Goal: Task Accomplishment & Management: Manage account settings

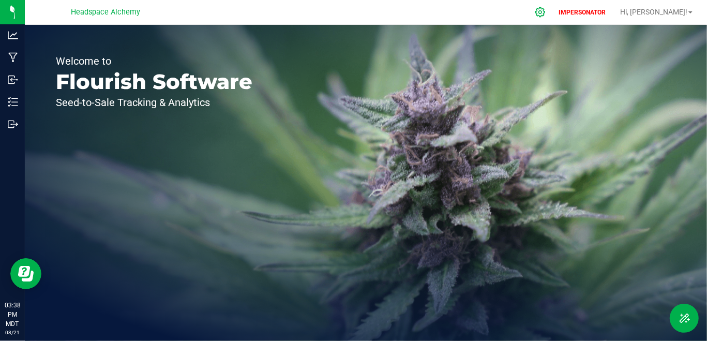
click at [554, 5] on div at bounding box center [541, 12] width 26 height 22
click at [546, 13] on icon at bounding box center [540, 12] width 11 height 11
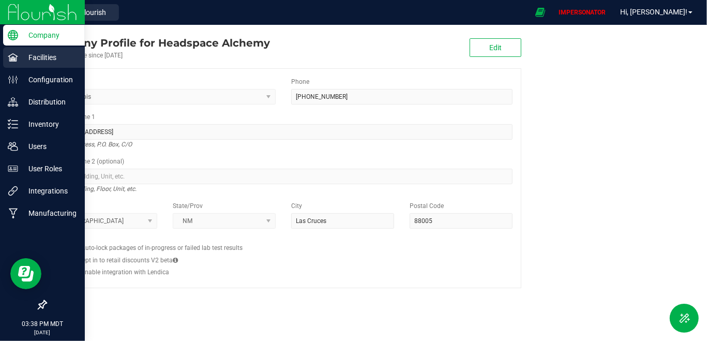
click at [18, 55] on p "Facilities" at bounding box center [49, 57] width 62 height 12
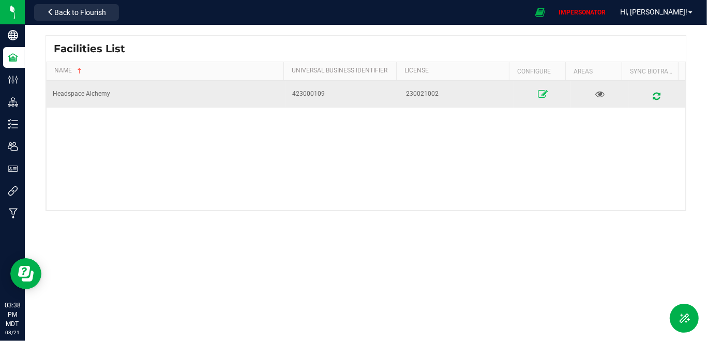
click at [538, 94] on icon at bounding box center [543, 94] width 10 height 7
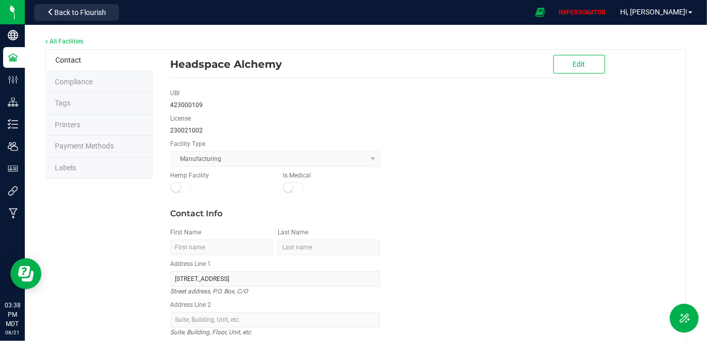
click at [67, 165] on span "Labels" at bounding box center [65, 168] width 21 height 8
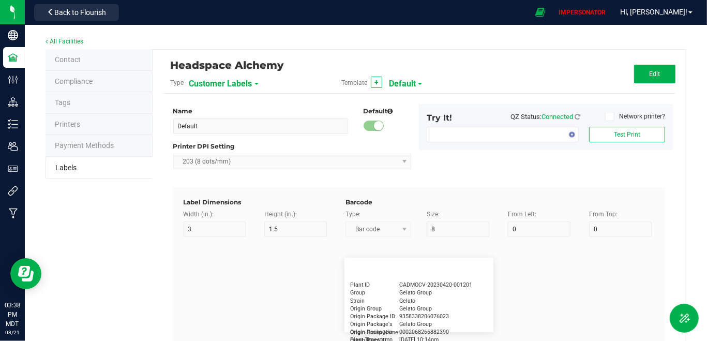
type input "2.25"
type input "1.25"
type input "20"
type input "5"
type input "Customer"
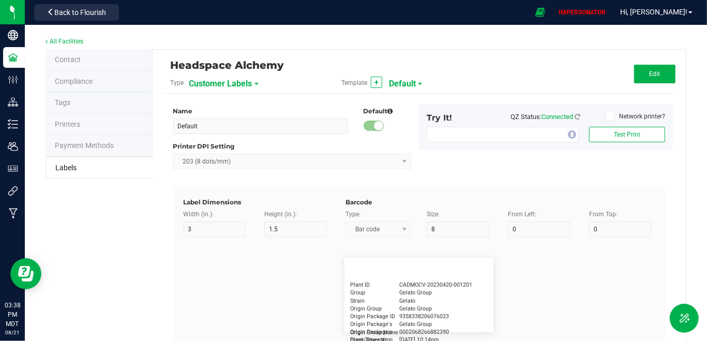
type input "15"
type input "5"
type input "[PERSON_NAME]"
type input "Product"
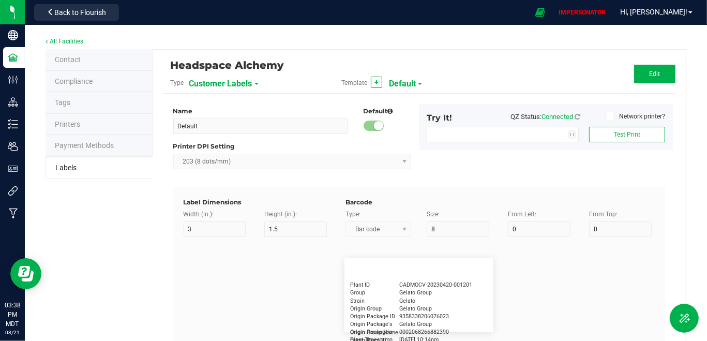
type input "15"
type input "5"
type input "10"
type input "GSC Oil Tincture"
type input "Qty"
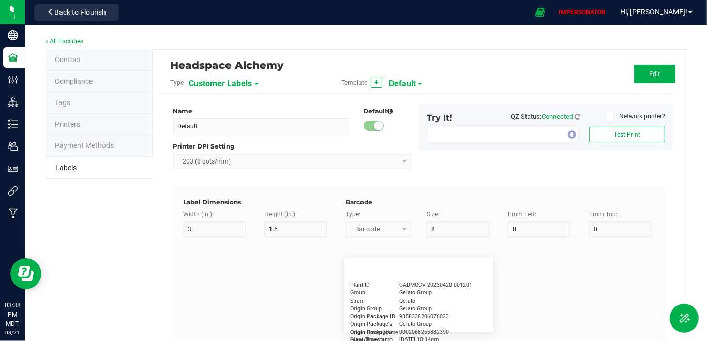
type input "5"
type input "15"
type input "3 ea"
type input "Physician"
type input "15"
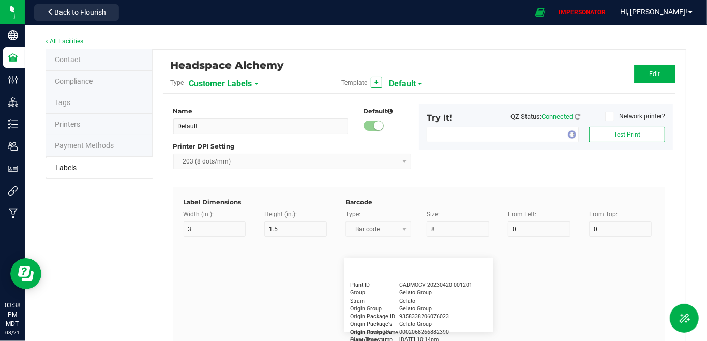
type input "5"
type input "Docfirst Doclast, MD."
type input "Order Date"
type input "15"
type input "5"
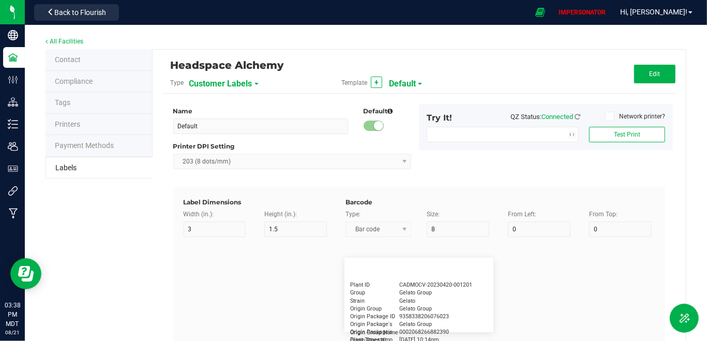
type input "25"
type input "[DATE] 1:17 pm"
type input "Package ID"
type input "15"
type input "5"
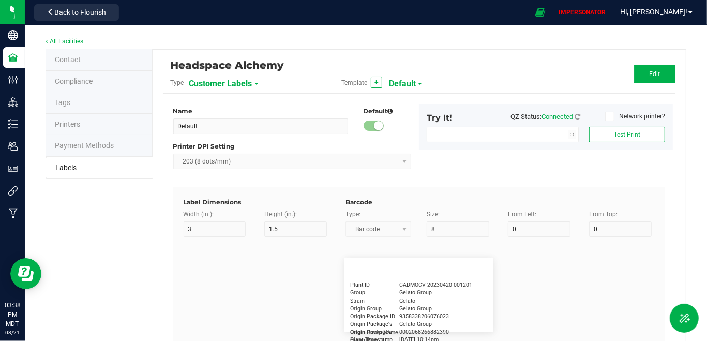
type input "10"
type input "CADMODS-20230420-096"
type input "Lot Number"
type input "15"
type input "5"
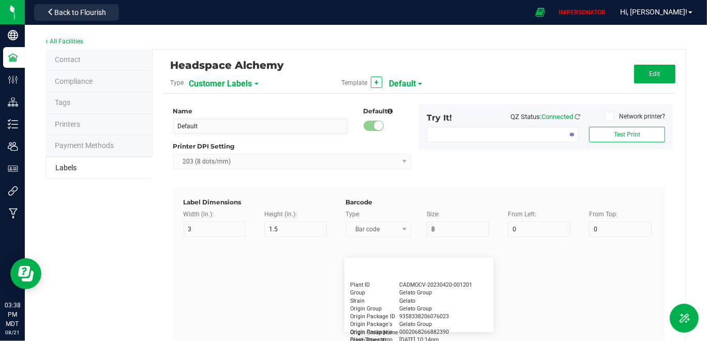
type input "10"
type input "LOTPXGDP-0912"
type input "Warning"
type input "15"
type input "5"
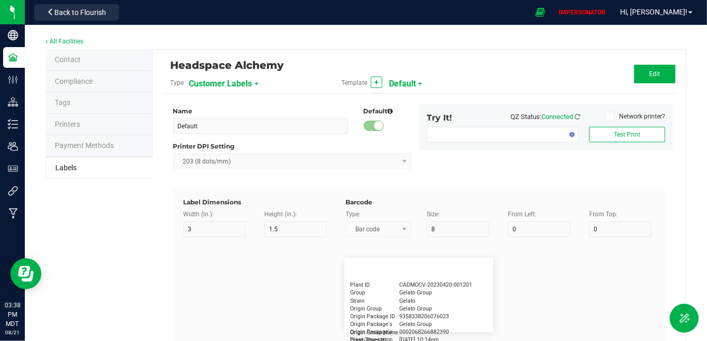
type input "30"
type input "Type Warning Here"
type input "Brand"
type input "15"
type input "5"
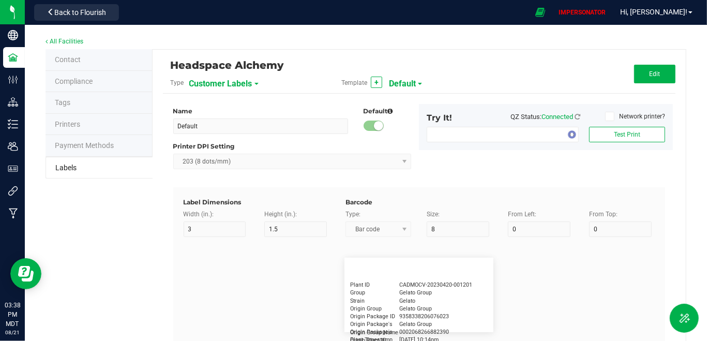
type input "30"
type input "Cannabis Co."
type input "NDC Number"
type input "15"
type input "5"
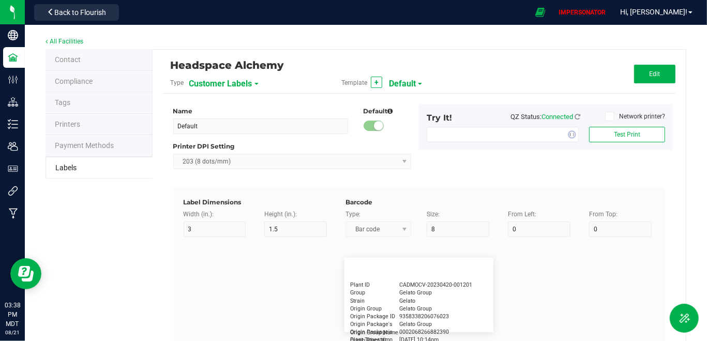
type input "30"
type input "[PHONE_NUMBER]"
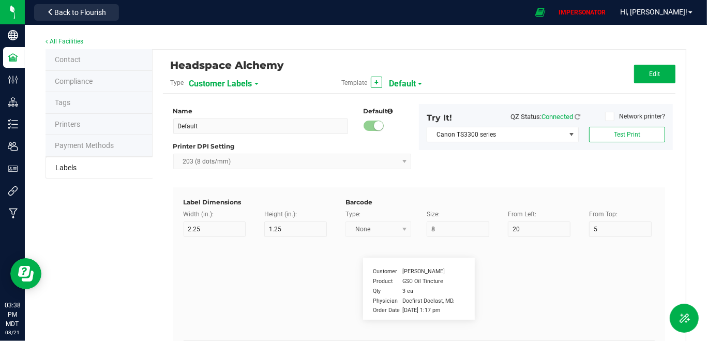
click at [221, 80] on span "Customer Labels" at bounding box center [220, 84] width 63 height 18
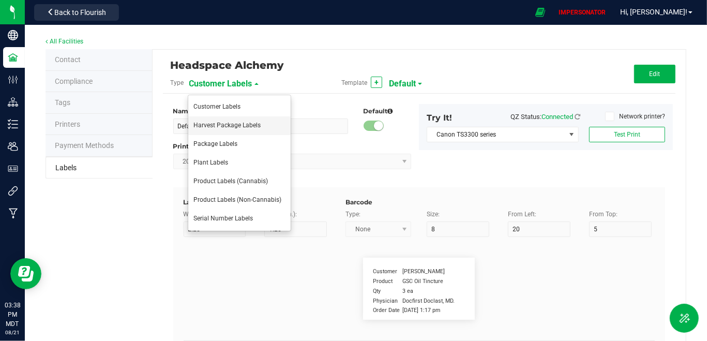
click at [216, 135] on li "Harvest Package Labels" at bounding box center [239, 125] width 102 height 19
type input "4"
type input "3"
type input "5"
type input "40"
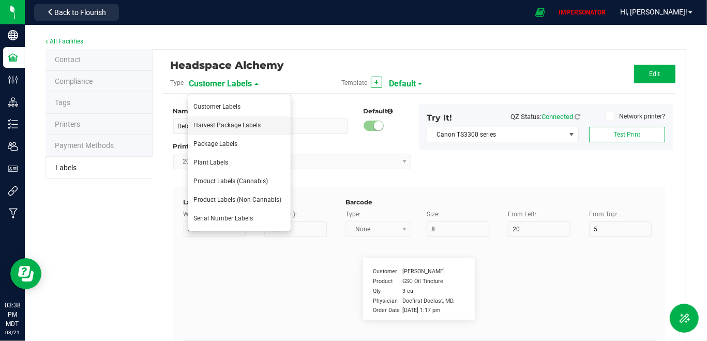
type input "Package ID"
type input "25"
type input "10"
type input "CADMODS-20200420-096"
type input "SKU Name"
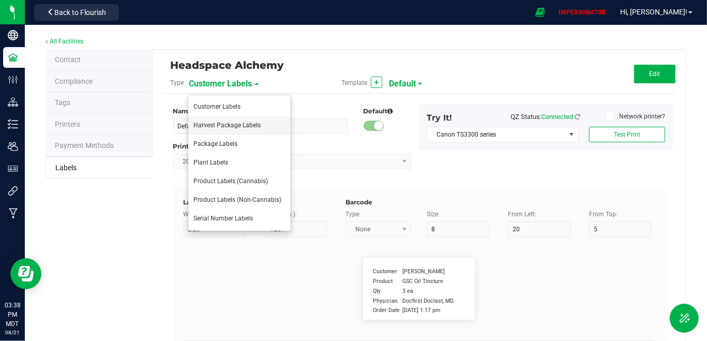
type input "25"
type input "10"
type input "Gelato Pen"
type input "Strain"
type input "25"
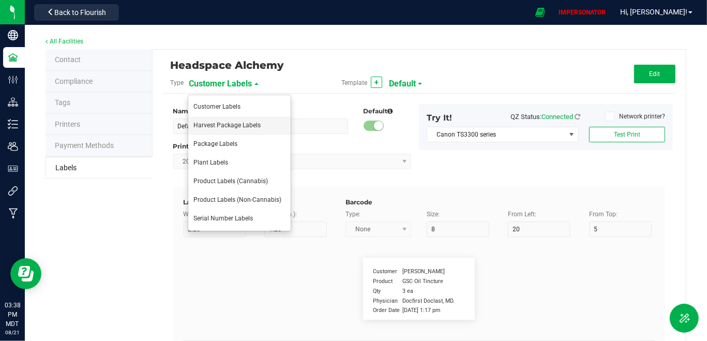
type input "10"
type input "Gelato"
type input "Size"
type input "25"
type input "10"
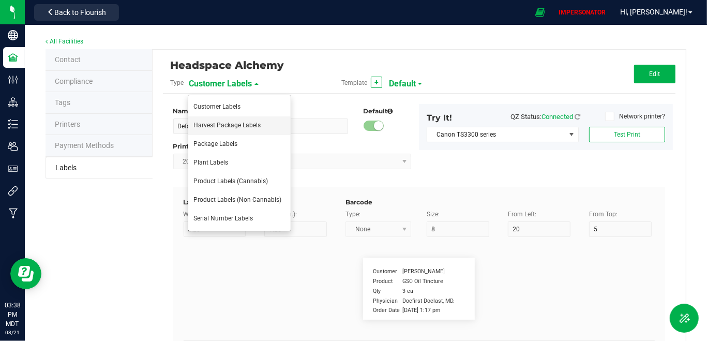
type input "44 ea"
type input "Harvest"
type input "25"
type input "10"
type input "GELATO-20200420"
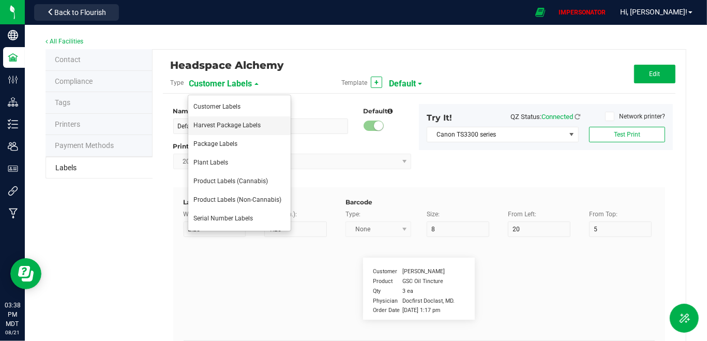
type input "Package Date"
type input "25"
type input "10"
type input "30"
type input "[DATE] 10:14pm"
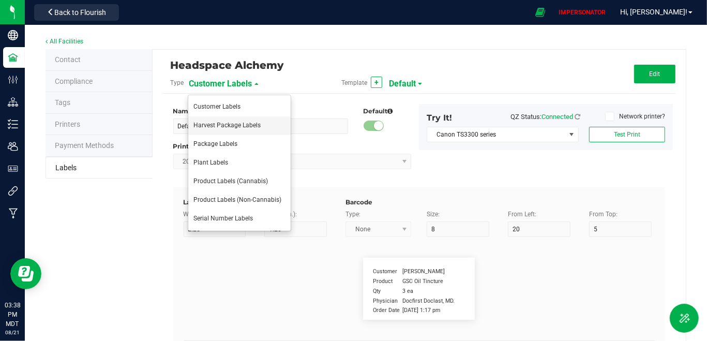
type input "Original Package ID"
type input "25"
type input "10"
type input "5"
type input "WMS-20240003445"
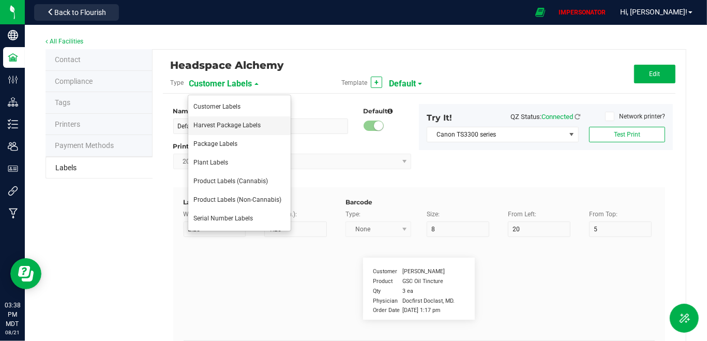
type input "Harvest Date"
type input "25"
type input "10"
type input "25"
type input "[DATE]"
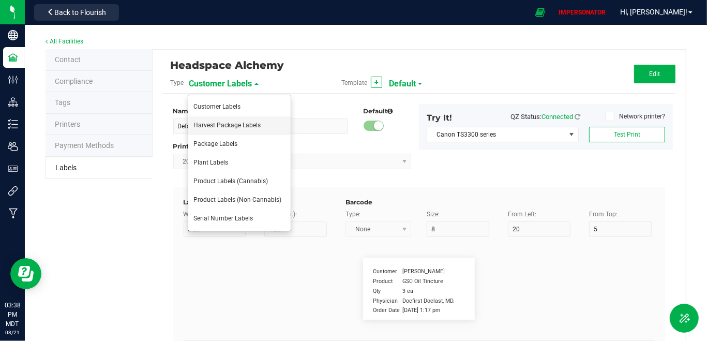
type input "Lot Number"
type input "25"
type input "10"
type input "35"
type input "LOT918234"
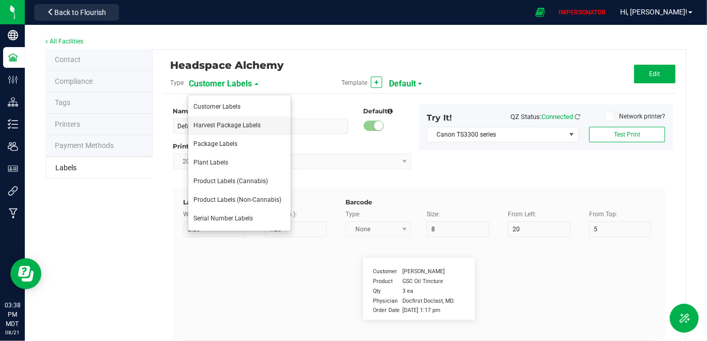
type input "Ref Field 1"
type input "25"
type input "10"
type input "35"
type input "Ref Field 1 Value"
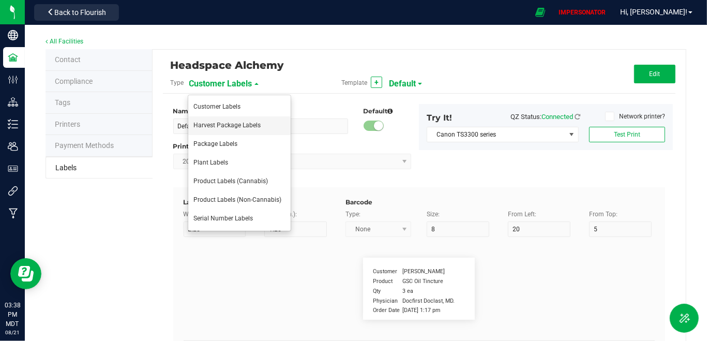
type input "Ref Field 2"
type input "25"
type input "10"
type input "35"
type input "Ref Field 2 Value"
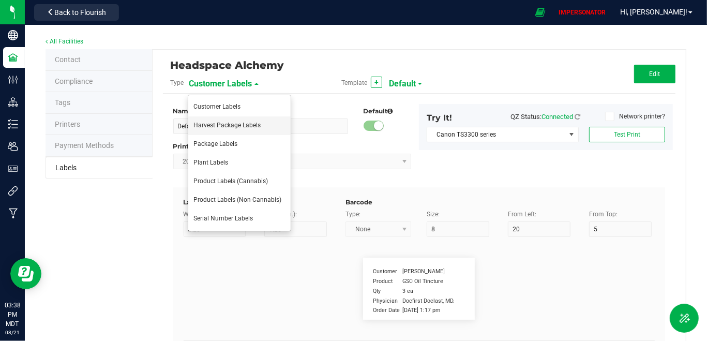
type input "Ref Field 3"
type input "25"
type input "10"
type input "35"
type input "Ref Field 3 Value"
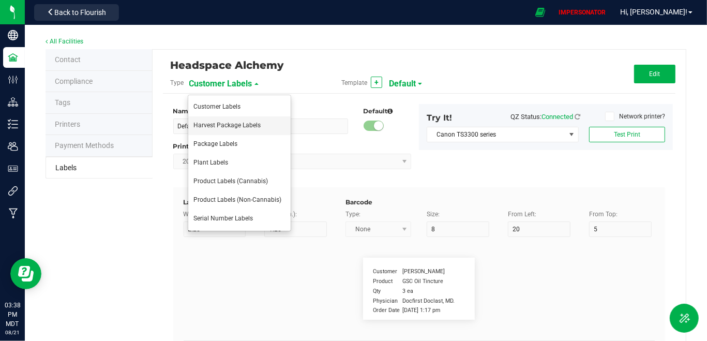
type input "Item Ref Field 1"
type input "25"
type input "10"
type input "35"
type input "Item Ref Field 1 Value"
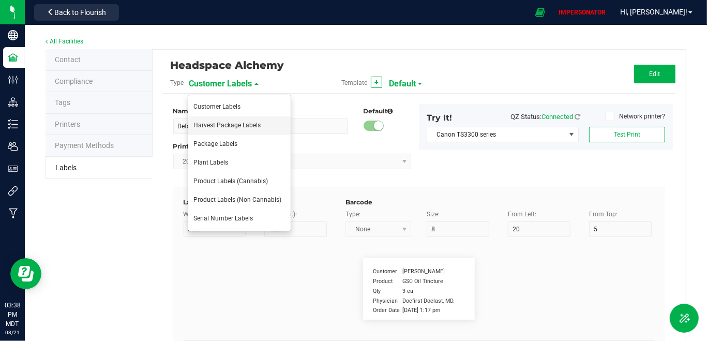
type input "Item Ref Field 2"
type input "25"
type input "10"
type input "35"
type input "Item Ref Field 2 Value"
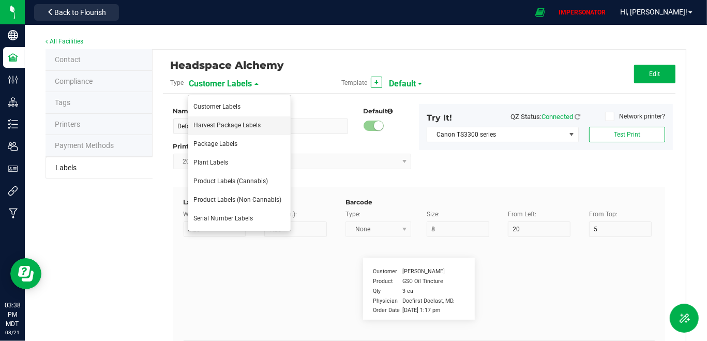
type input "Item Ref Field 3"
type input "25"
type input "10"
type input "35"
type input "Item Ref Field 3 Value"
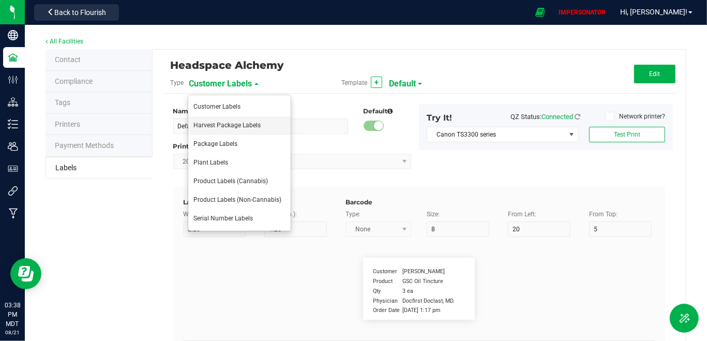
type input "Item Ref Field 4"
type input "25"
type input "10"
type input "35"
type input "Item Ref Field 4 Value"
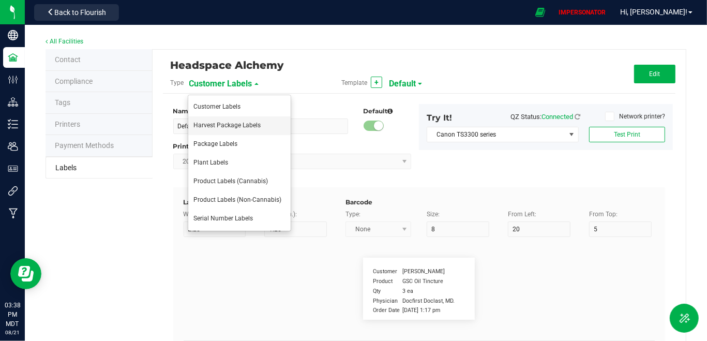
type input "Item Ref Field 5"
type input "25"
type input "10"
type input "35"
type input "Item Ref Field 5 Value"
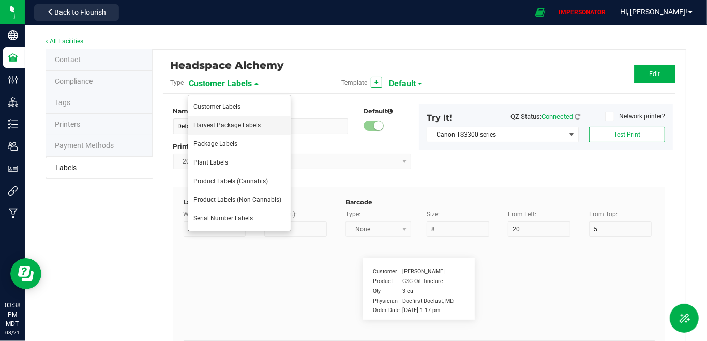
type input "NDC Number"
type input "25"
type input "10"
type input "35"
type input "[PHONE_NUMBER]"
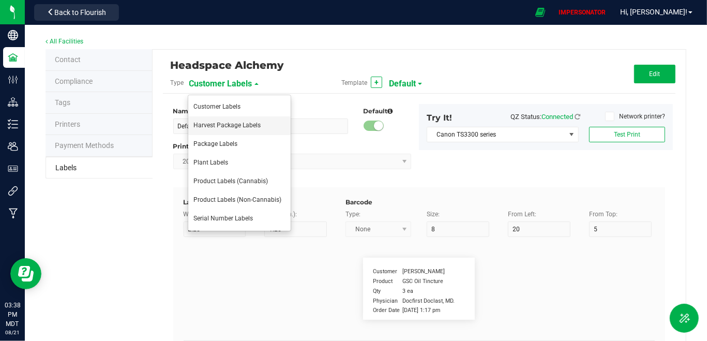
type input "Number of Servings"
type input "25"
type input "10"
type input "35"
type input "4 servings/item"
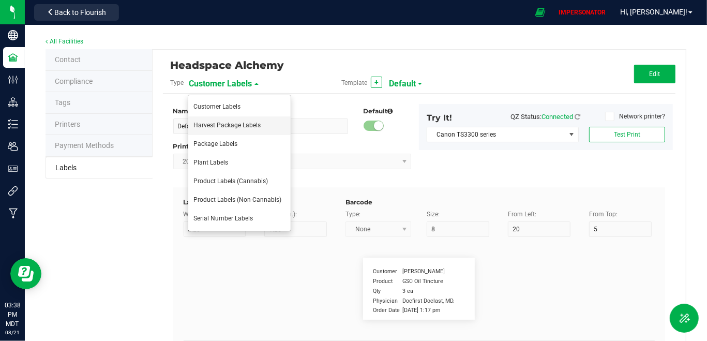
type input "Serving Size"
type input "25"
type input "10"
type input "35"
type input "1 cup"
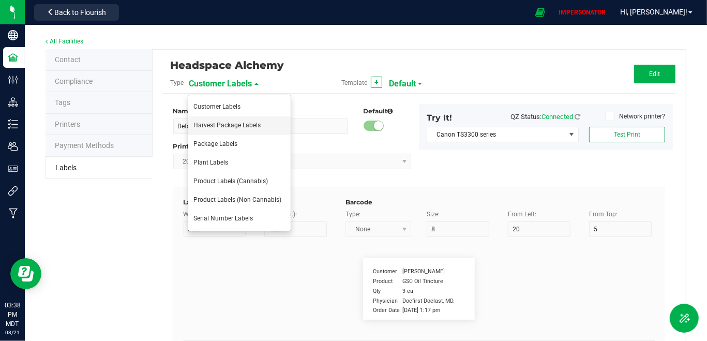
type input "Serving Size (Grams)"
type input "25"
type input "10"
type input "35"
type input "4 g"
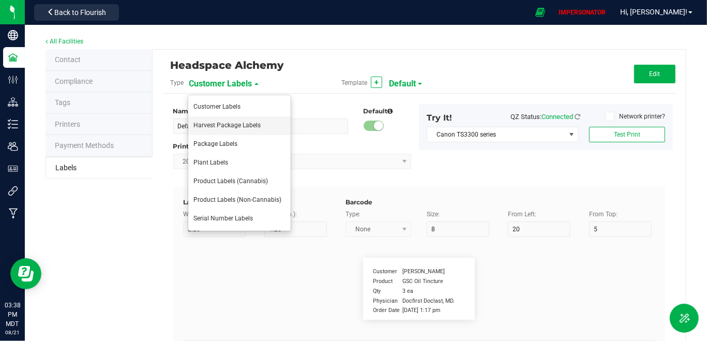
type input "Item Ingredients"
type input "25"
type input "10"
type input "35"
type input "Ingredient one, ingredient two"
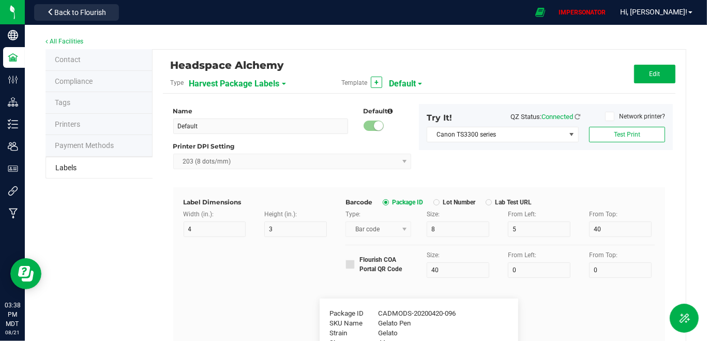
click at [220, 82] on span "Harvest Package Labels" at bounding box center [234, 84] width 91 height 18
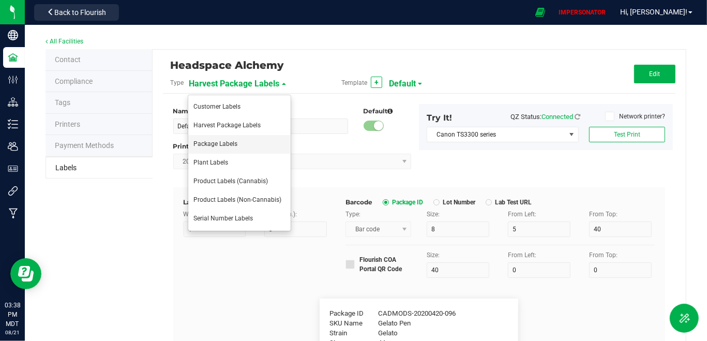
click at [220, 147] on li "Package Labels" at bounding box center [239, 144] width 102 height 19
type input "Package Date"
type input "[DATE] 10:14pm"
type input "Lot Number"
type input "LOT918234"
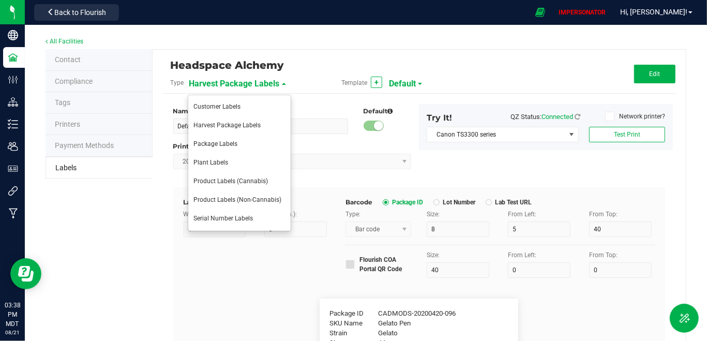
type input "SKU"
type input "30"
type input "42P017"
type input "Ref Field 1"
type input "Ref Field 1 Value"
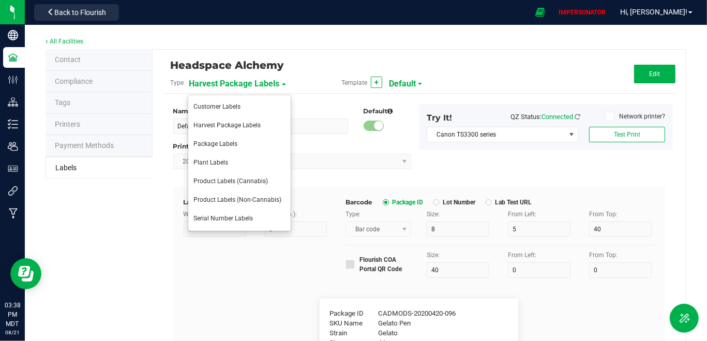
type input "Ref Field 2"
type input "Ref Field 2 Value"
type input "Ref Field 3"
type input "Ref Field 3 Value"
type input "Item Ref Field 1"
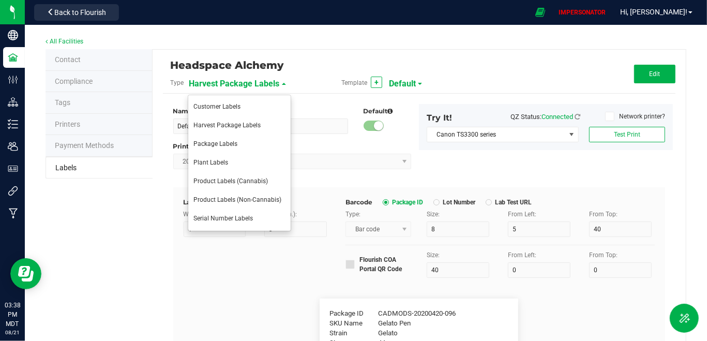
type input "Item Ref Field 1 Value"
type input "Item Ref Field 2"
type input "Item Ref Field 2 Value"
type input "Item Ref Field 3"
type input "Item Ref Field 3 Value"
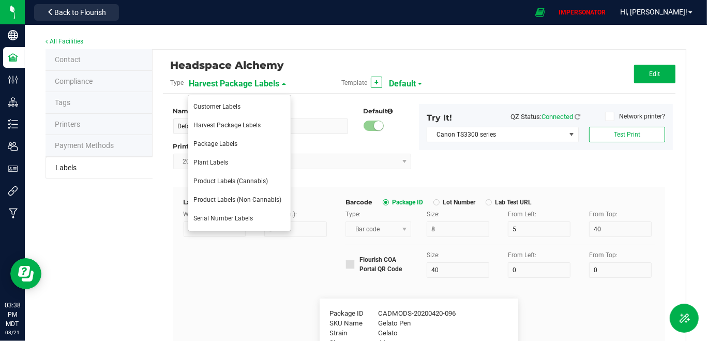
type input "Item Ref Field 4"
type input "Item Ref Field 4 Value"
type input "Item Ref Field 5"
type input "Item Ref Field 5 Value"
type input "NDC Number"
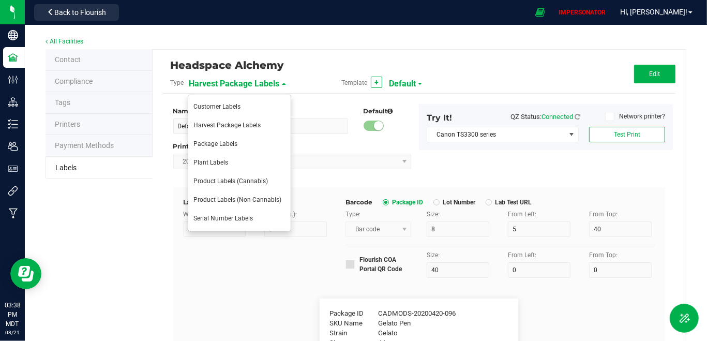
type input "[PHONE_NUMBER]"
type input "Number of Servings"
type input "4 servings/item"
type input "Serving Size"
type input "1 cup"
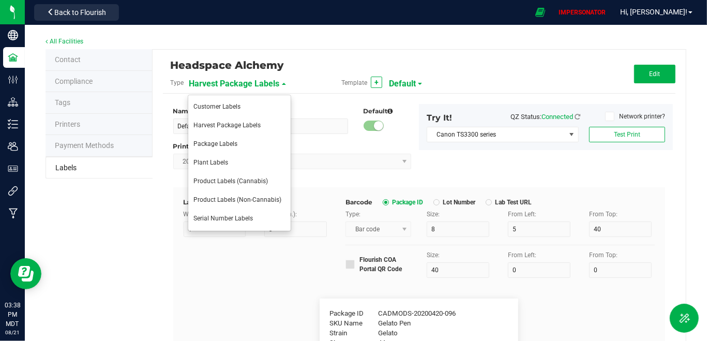
type input "Serving Size (Grams)"
type input "4 g"
type input "Item Ingredients"
type input "Ingredient one, ingredient two"
type input "Allergens"
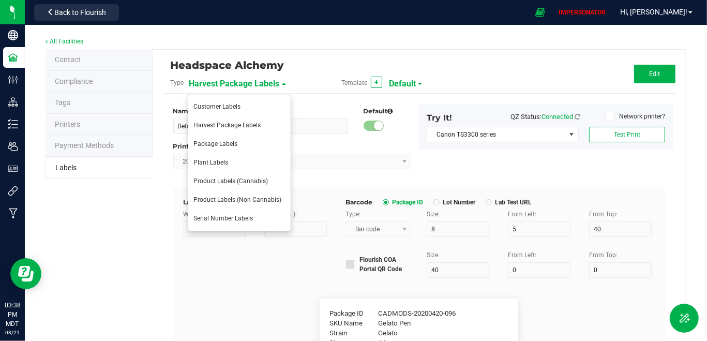
type input "Tree Nuts, Soy, Wheat"
type input "Feel"
type input "Relaxed"
type input "Usable Cannabis per Unit"
type input "25.73 g"
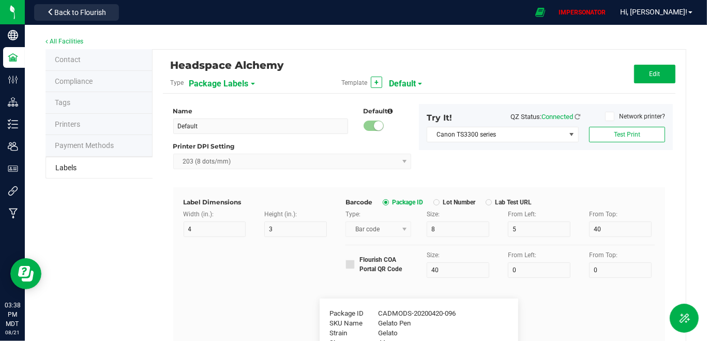
click at [405, 87] on span "Default" at bounding box center [402, 84] width 27 height 18
click at [403, 125] on span "Edible Label" at bounding box center [409, 125] width 34 height 7
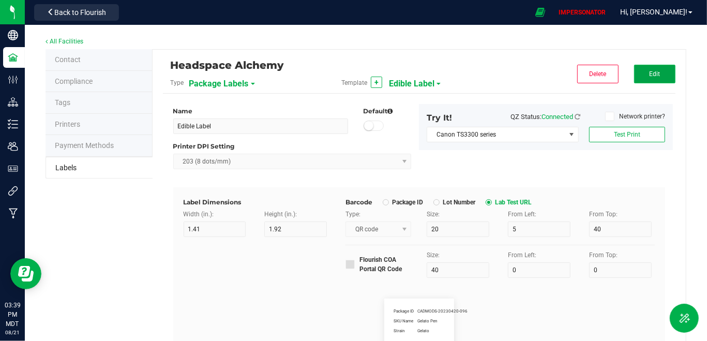
click at [658, 69] on button "Edit" at bounding box center [654, 74] width 41 height 19
click at [347, 264] on icon at bounding box center [350, 264] width 7 height 0
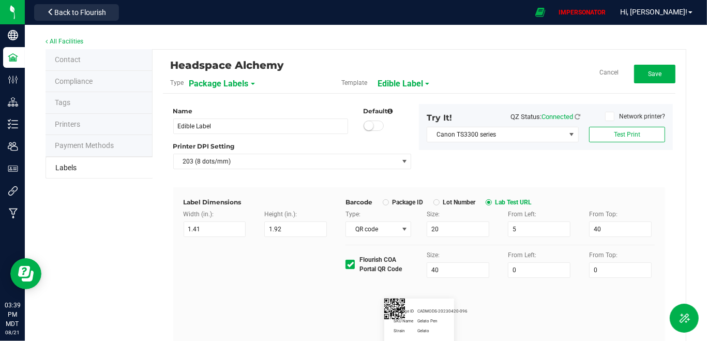
click at [347, 264] on icon at bounding box center [350, 264] width 7 height 0
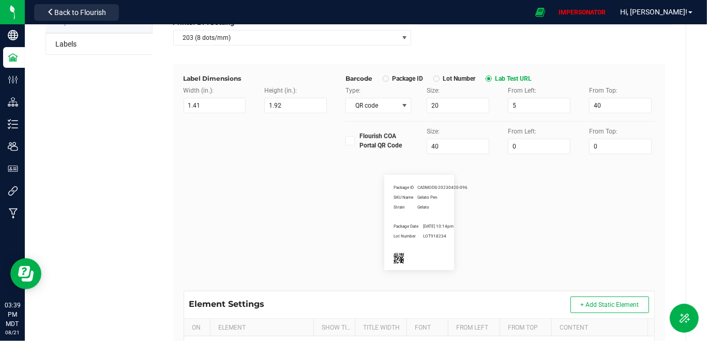
scroll to position [123, 0]
click at [386, 79] on label "Package ID" at bounding box center [403, 80] width 40 height 8
click at [379, 102] on span "QR code" at bounding box center [372, 106] width 52 height 14
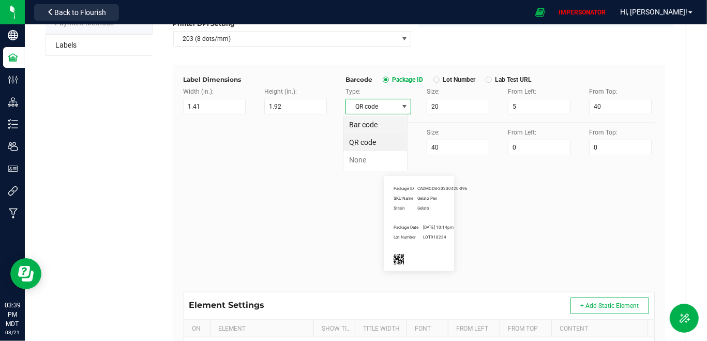
scroll to position [15, 65]
click at [367, 126] on li "Bar code" at bounding box center [376, 125] width 64 height 18
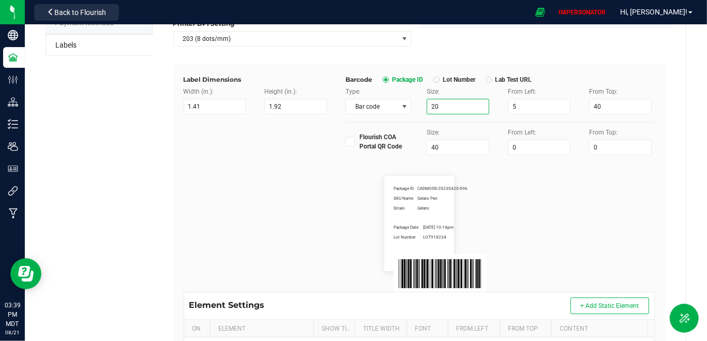
drag, startPoint x: 444, startPoint y: 102, endPoint x: 411, endPoint y: 107, distance: 33.0
click at [411, 107] on div "Type: Bar code Size: 20 From Left: 5 From Top: 40" at bounding box center [500, 100] width 325 height 27
drag, startPoint x: 450, startPoint y: 104, endPoint x: 402, endPoint y: 104, distance: 47.6
click at [402, 104] on div "Type: Bar code Size: 20 From Left: 5 From Top: 40" at bounding box center [500, 100] width 325 height 27
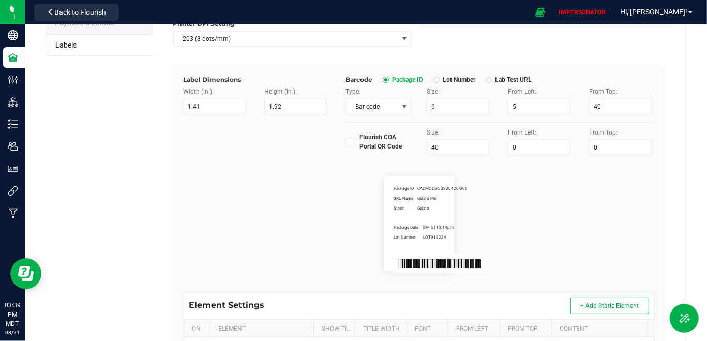
drag, startPoint x: 433, startPoint y: 264, endPoint x: 408, endPoint y: 262, distance: 24.9
click at [409, 263] on rect at bounding box center [440, 263] width 93 height 19
drag, startPoint x: 517, startPoint y: 106, endPoint x: 489, endPoint y: 102, distance: 28.7
click at [489, 104] on div "Type: Bar code Size: 6 From Left: 5 From Top: 40" at bounding box center [500, 100] width 325 height 27
drag, startPoint x: 527, startPoint y: 102, endPoint x: 498, endPoint y: 102, distance: 29.0
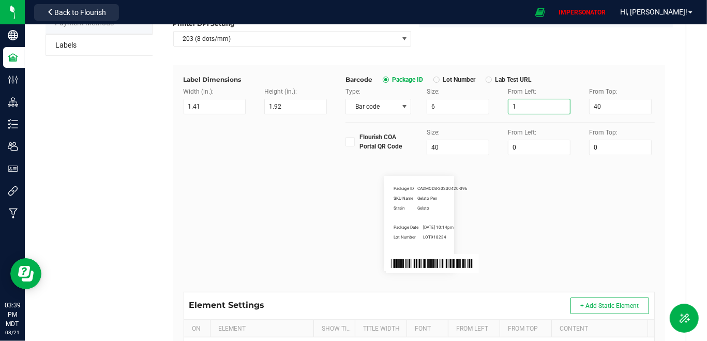
click at [500, 102] on div "From Left: 1" at bounding box center [540, 100] width 81 height 27
drag, startPoint x: 529, startPoint y: 111, endPoint x: 466, endPoint y: 107, distance: 63.8
click at [466, 107] on div "Type: Bar code Size: 6 From Left: 01 From Top: 40" at bounding box center [500, 100] width 325 height 27
click at [473, 253] on flourish-label-viewer "Package ID CADMODS-20230420-096 SKU Name Gelato Pen Strain Gelato Package Date …" at bounding box center [420, 223] width 472 height 95
click at [379, 105] on span "Bar code" at bounding box center [372, 106] width 52 height 14
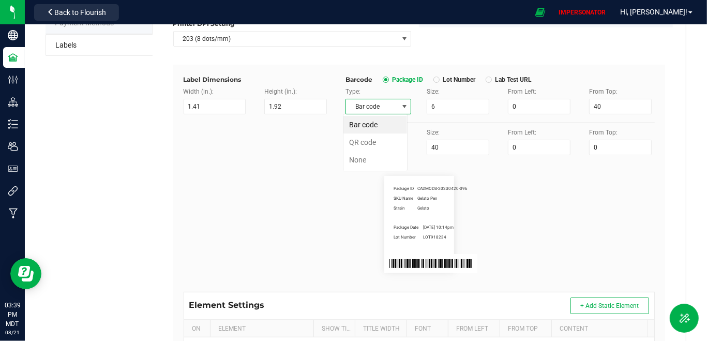
scroll to position [15, 65]
click at [370, 142] on li "QR code" at bounding box center [376, 143] width 64 height 18
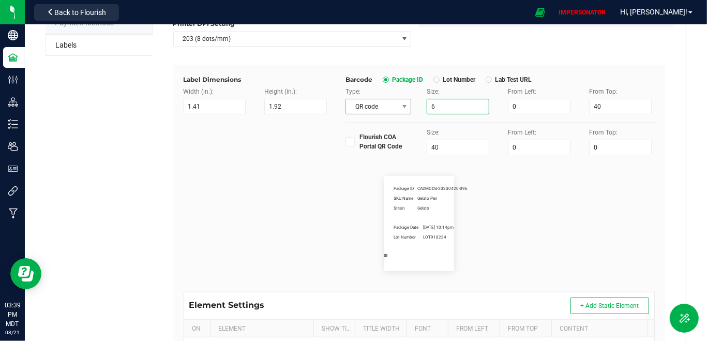
drag, startPoint x: 448, startPoint y: 108, endPoint x: 395, endPoint y: 108, distance: 52.3
click at [395, 108] on div "Type: QR code Size: 6 From Left: 0 From Top: 40" at bounding box center [500, 100] width 325 height 27
click at [348, 142] on icon at bounding box center [350, 142] width 7 height 0
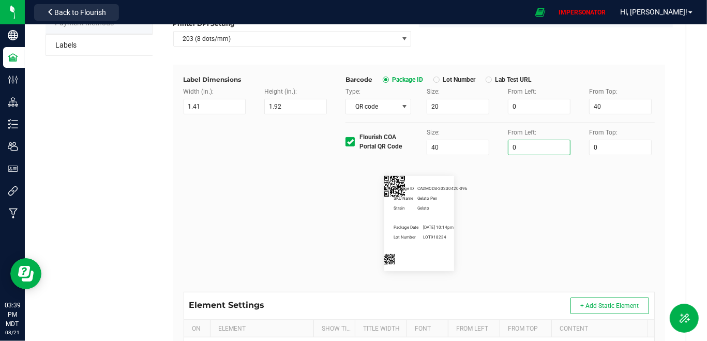
drag, startPoint x: 518, startPoint y: 147, endPoint x: 491, endPoint y: 147, distance: 27.4
click at [491, 147] on div "Flourish COA Portal QR Code Size: 40 From Left: 0 From Top: 0" at bounding box center [500, 141] width 325 height 27
drag, startPoint x: 595, startPoint y: 148, endPoint x: 554, endPoint y: 148, distance: 40.4
click at [554, 148] on div "Flourish COA Portal QR Code Size: 40 From Left: 25 From Top: 0" at bounding box center [500, 141] width 325 height 27
click at [528, 151] on input "25" at bounding box center [539, 148] width 63 height 16
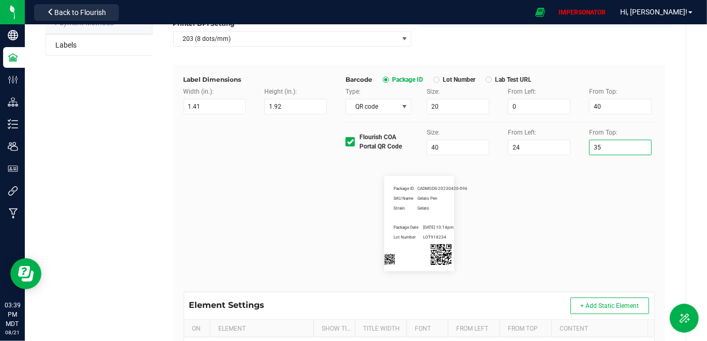
click at [606, 151] on input "35" at bounding box center [620, 148] width 63 height 16
click at [532, 218] on flourish-label-viewer "Package ID CADMODS-20230420-096 SKU Name Gelato Pen Strain Gelato Package Date …" at bounding box center [420, 223] width 472 height 95
drag, startPoint x: 514, startPoint y: 109, endPoint x: 472, endPoint y: 109, distance: 42.4
click at [472, 109] on div "Type: QR code Size: 20 From Left: 0 From Top: 40" at bounding box center [500, 100] width 325 height 27
drag, startPoint x: 599, startPoint y: 106, endPoint x: 552, endPoint y: 106, distance: 47.1
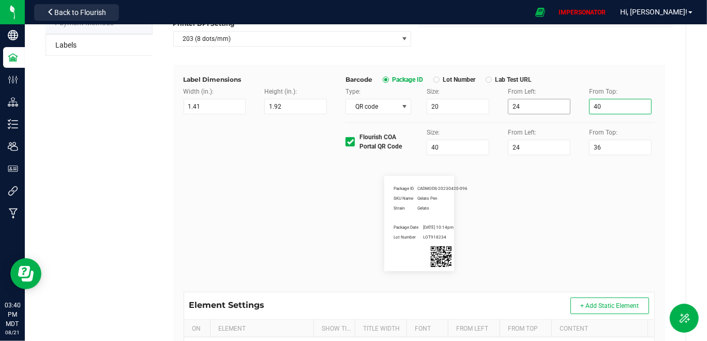
click at [552, 106] on div "Type: QR code Size: 20 From Left: 24 From Top: 40" at bounding box center [500, 100] width 325 height 27
drag, startPoint x: 519, startPoint y: 106, endPoint x: 486, endPoint y: 106, distance: 33.1
click at [486, 106] on div "Type: QR code Size: 20 From Left: 24 From Top: 12" at bounding box center [500, 100] width 325 height 27
click at [467, 206] on flourish-label-viewer "Package ID CADMODS-20230420-096 SKU Name Gelato Pen Strain Gelato Package Date …" at bounding box center [420, 223] width 472 height 95
click at [301, 139] on div "Label Dimensions Width (in.): 1.41 Height (in.): 1.92 Barcode Package ID Lot Nu…" at bounding box center [419, 115] width 487 height 80
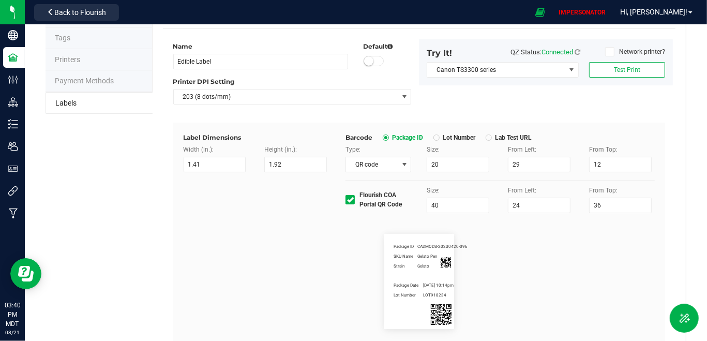
scroll to position [38, 0]
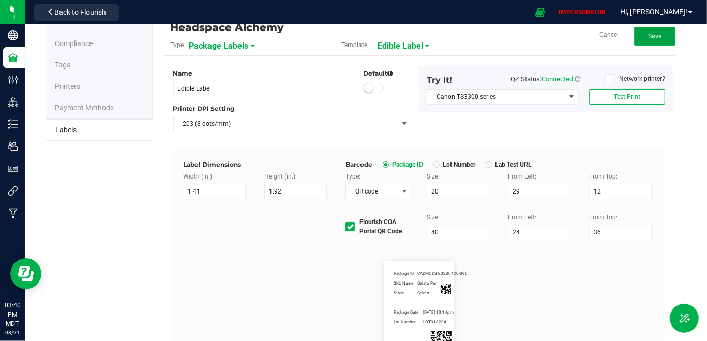
click at [653, 39] on button "Save" at bounding box center [654, 36] width 41 height 19
click at [652, 36] on span "Edit" at bounding box center [655, 36] width 11 height 7
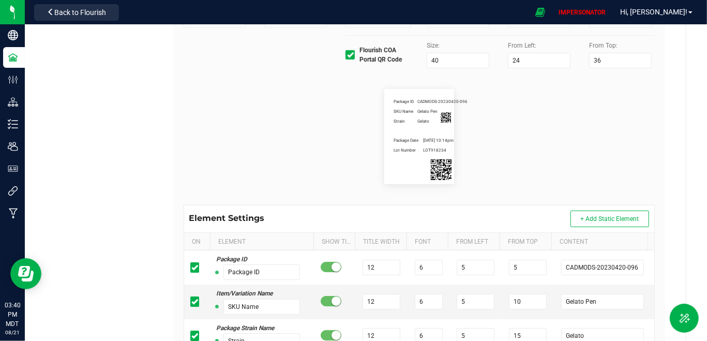
scroll to position [207, 0]
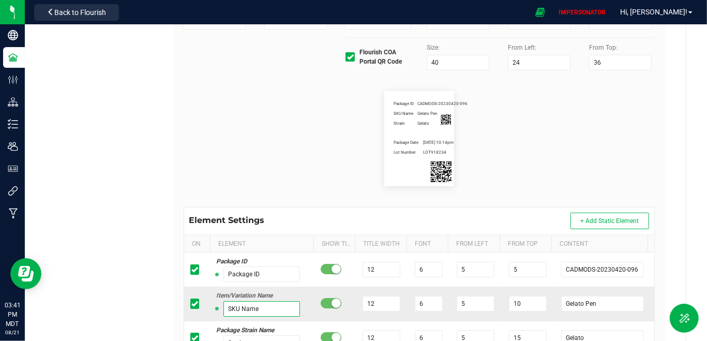
drag, startPoint x: 255, startPoint y: 309, endPoint x: 226, endPoint y: 309, distance: 29.0
click at [225, 309] on input "SKU Name" at bounding box center [262, 309] width 77 height 16
click at [332, 300] on small at bounding box center [336, 303] width 9 height 9
drag, startPoint x: 586, startPoint y: 302, endPoint x: 490, endPoint y: 302, distance: 96.8
click at [490, 302] on tr "Item/Variation Name SKU Name 12 6 5 10 Gelato Pen" at bounding box center [419, 304] width 471 height 34
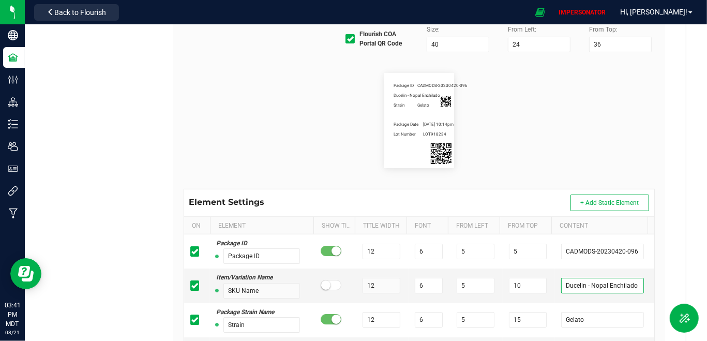
scroll to position [227, 0]
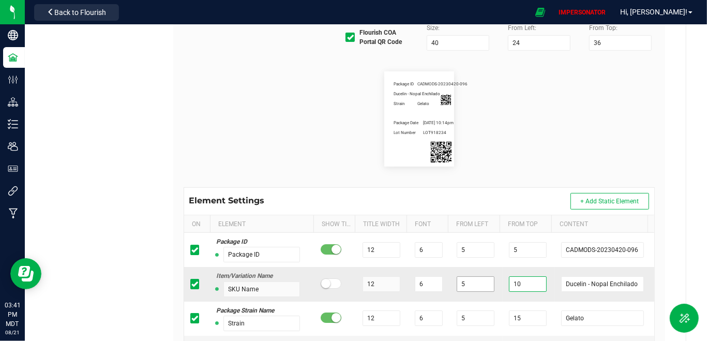
drag, startPoint x: 518, startPoint y: 283, endPoint x: 480, endPoint y: 283, distance: 37.8
click at [481, 283] on tr "Item/Variation Name SKU Name 12 6 5 10 [PERSON_NAME]" at bounding box center [419, 284] width 471 height 34
click at [380, 283] on tr "Item/Variation Name SKU Name 12 6 5 1 [PERSON_NAME]" at bounding box center [419, 284] width 471 height 34
drag, startPoint x: 465, startPoint y: 282, endPoint x: 425, endPoint y: 282, distance: 40.4
click at [425, 282] on tr "Item/Variation Name SKU Name 12 10 5 1 [PERSON_NAME]" at bounding box center [419, 284] width 471 height 34
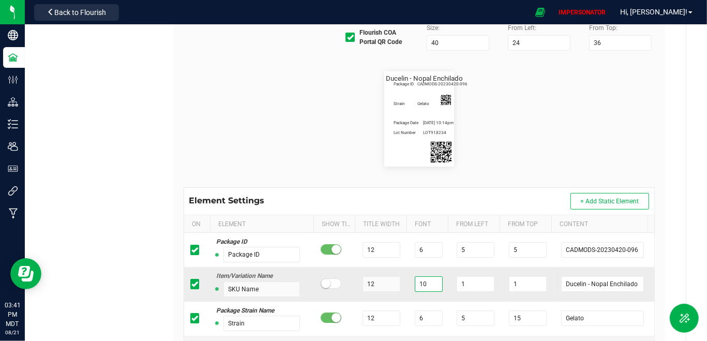
click at [383, 285] on tr "Item/Variation Name SKU Name 12 10 1 1 [PERSON_NAME]" at bounding box center [419, 284] width 471 height 34
click at [465, 279] on input "1" at bounding box center [476, 284] width 38 height 16
drag, startPoint x: 465, startPoint y: 281, endPoint x: 434, endPoint y: 281, distance: 31.1
click at [434, 281] on tr "Item/Variation Name SKU Name 12 9 1 1 [PERSON_NAME]" at bounding box center [419, 284] width 471 height 34
click at [511, 172] on div "Package ID CADMODS-20230420-096 Ducelin - Nopal Enchilado Strain Gelato Package…" at bounding box center [419, 119] width 487 height 137
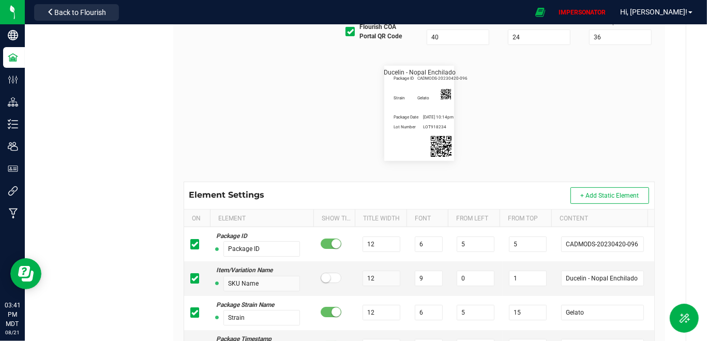
scroll to position [237, 0]
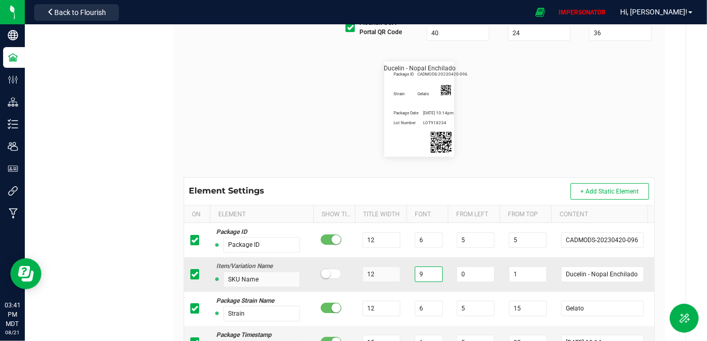
click at [374, 274] on tr "Item/Variation Name SKU Name 12 9 0 1 [PERSON_NAME]" at bounding box center [419, 274] width 471 height 34
drag, startPoint x: 470, startPoint y: 273, endPoint x: 410, endPoint y: 273, distance: 60.5
click at [410, 273] on tr "Item/Variation Name SKU Name 12 8 0 1 [PERSON_NAME]" at bounding box center [419, 274] width 471 height 34
click at [478, 110] on flourish-label-viewer "Package ID CADMODS-20230420-096 Ducelin - Nopal Enchilado Strain Gelato Package…" at bounding box center [420, 109] width 472 height 95
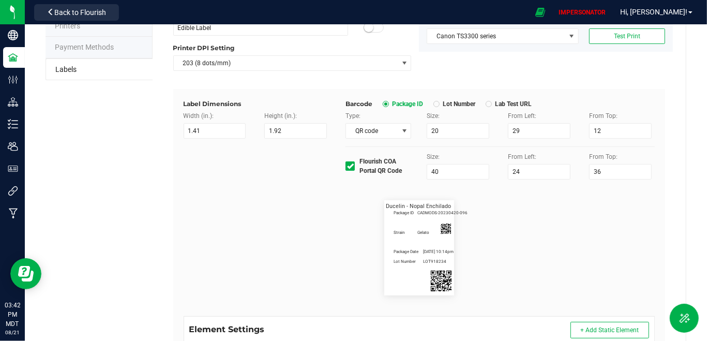
scroll to position [96, 0]
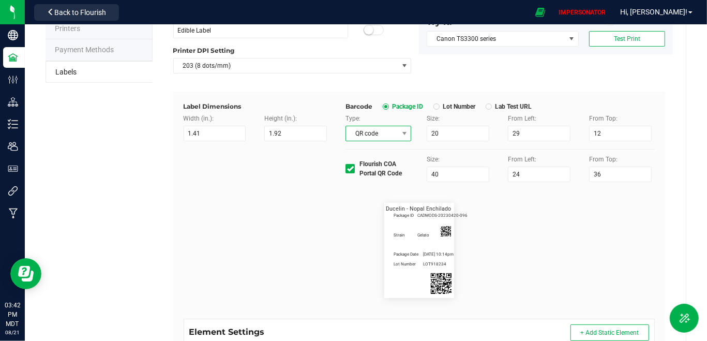
click at [389, 137] on span "QR code" at bounding box center [372, 133] width 52 height 14
click at [368, 195] on li "None" at bounding box center [376, 188] width 64 height 18
click at [549, 219] on flourish-label-viewer "Package ID CADMODS-20230420-096 Ducelin - Nopal Enchilado Strain Gelato Package…" at bounding box center [420, 250] width 472 height 95
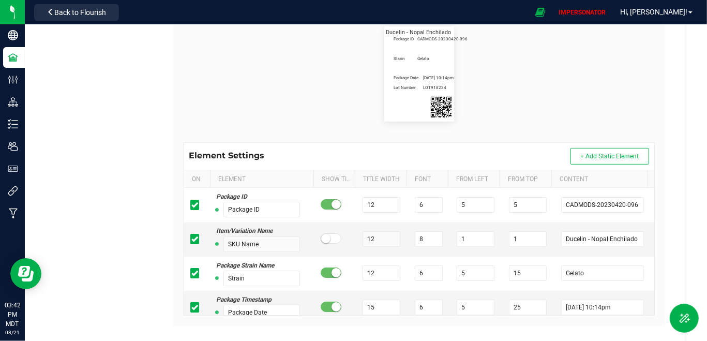
scroll to position [270, 0]
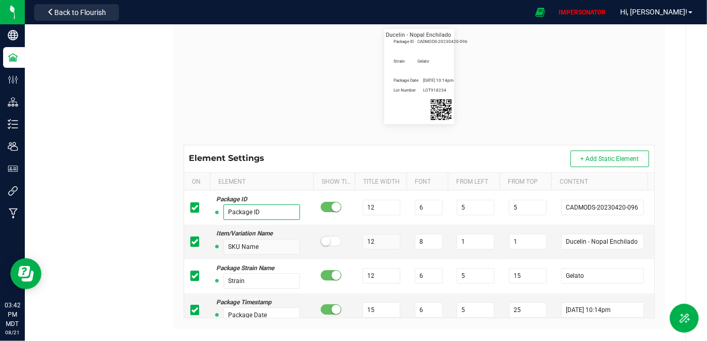
drag, startPoint x: 258, startPoint y: 211, endPoint x: 160, endPoint y: 209, distance: 97.8
click at [160, 209] on div "Headspace Alchemy Type Package Labels Template Edible Label Cancel Save Name Ed…" at bounding box center [420, 65] width 534 height 570
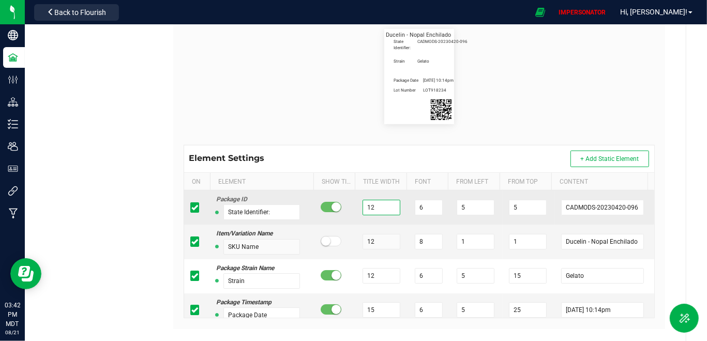
drag, startPoint x: 372, startPoint y: 206, endPoint x: 328, endPoint y: 206, distance: 44.0
click at [328, 206] on tr "Package ID State Identifier: 12 6 5 5 CADMODS-20230420-096" at bounding box center [419, 207] width 471 height 34
drag, startPoint x: 375, startPoint y: 207, endPoint x: 341, endPoint y: 207, distance: 34.2
click at [342, 207] on tr "Package ID State Identifier: 25 6 5 5 CADMODS-20230420-096" at bounding box center [419, 207] width 471 height 34
drag, startPoint x: 460, startPoint y: 205, endPoint x: 421, endPoint y: 205, distance: 38.8
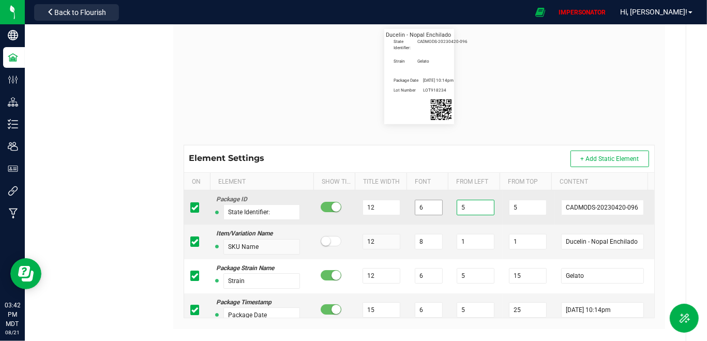
click at [421, 205] on tr "Package ID State Identifier: 12 6 5 5 CADMODS-20230420-096" at bounding box center [419, 207] width 471 height 34
drag, startPoint x: 366, startPoint y: 206, endPoint x: 353, endPoint y: 206, distance: 12.4
click at [357, 206] on td "12" at bounding box center [383, 207] width 52 height 34
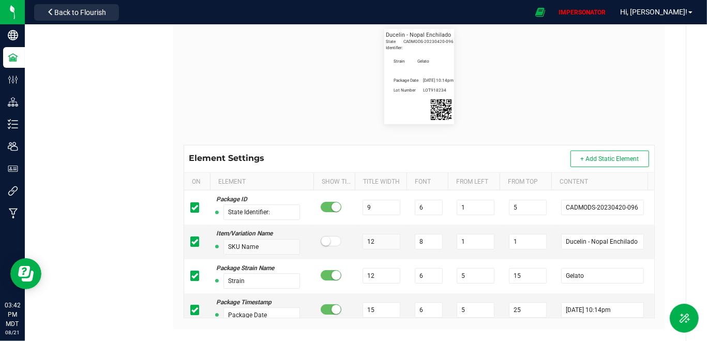
click at [242, 80] on flourish-label-viewer "State Identifier: CADMODS-20230420-096 Ducelin - Nopal Enchilado Strain Gelato …" at bounding box center [420, 76] width 472 height 95
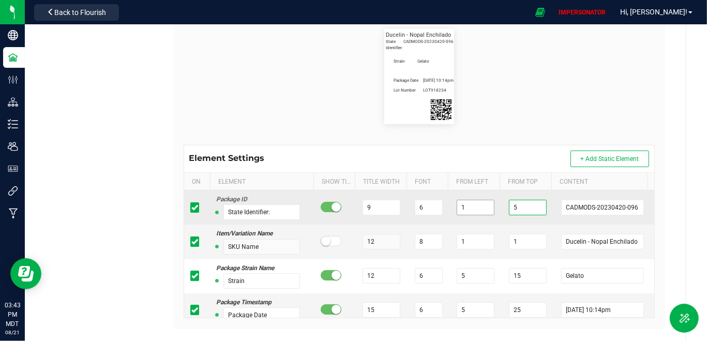
drag, startPoint x: 519, startPoint y: 205, endPoint x: 482, endPoint y: 205, distance: 37.3
click at [482, 205] on tr "Package ID State Identifier: 9 6 1 5 CADMODS-20230420-096" at bounding box center [419, 207] width 471 height 34
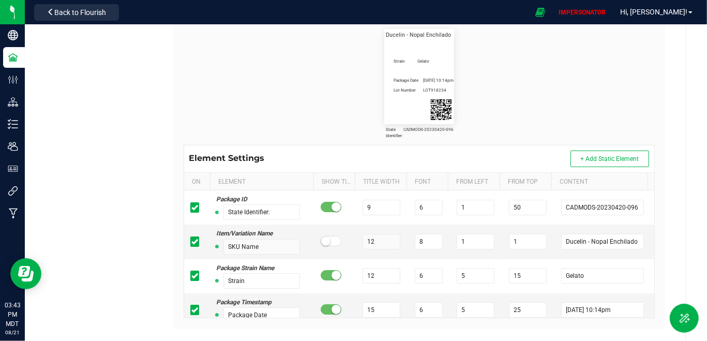
click at [482, 101] on flourish-label-viewer "State Identifier: CADMODS-20230420-096 Ducelin - Nopal Enchilado Strain Gelato …" at bounding box center [420, 76] width 472 height 95
click at [594, 156] on span "+ Add Static Element" at bounding box center [610, 158] width 58 height 7
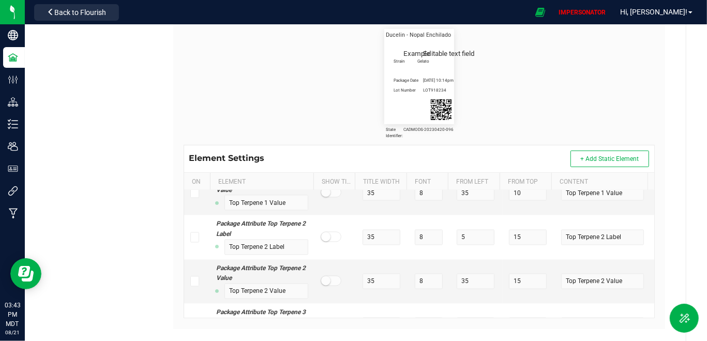
scroll to position [9472, 0]
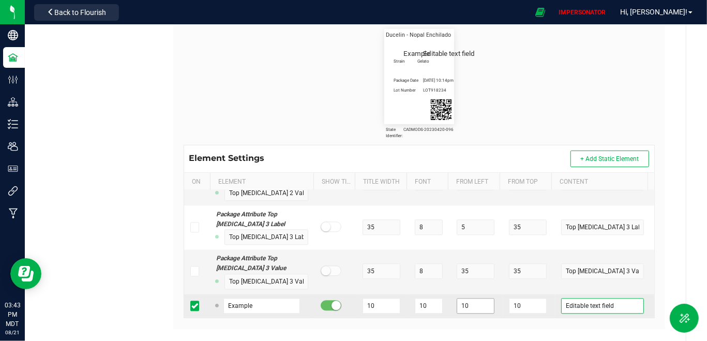
drag, startPoint x: 613, startPoint y: 300, endPoint x: 467, endPoint y: 300, distance: 145.9
click at [467, 300] on tr "Example 10 10 10 10 Editable text field" at bounding box center [419, 306] width 471 height 24
click at [332, 301] on small at bounding box center [336, 305] width 9 height 9
click at [587, 307] on td "Headsp" at bounding box center [604, 306] width 99 height 24
click at [586, 302] on input "Headsp" at bounding box center [602, 307] width 83 height 16
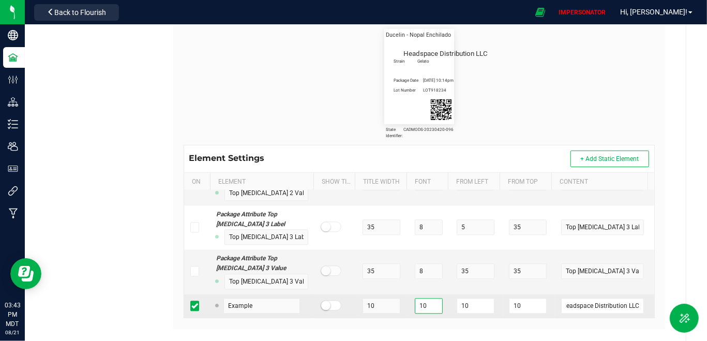
scroll to position [0, 0]
click at [393, 294] on tr "Example 10 10 10 10 Headspace Distribution LLC" at bounding box center [419, 306] width 471 height 24
drag, startPoint x: 466, startPoint y: 299, endPoint x: 428, endPoint y: 299, distance: 37.8
click at [428, 299] on tr "Example 10 8 10 10 Headspace Distribution LLC" at bounding box center [419, 306] width 471 height 24
drag, startPoint x: 521, startPoint y: 298, endPoint x: 478, endPoint y: 298, distance: 42.9
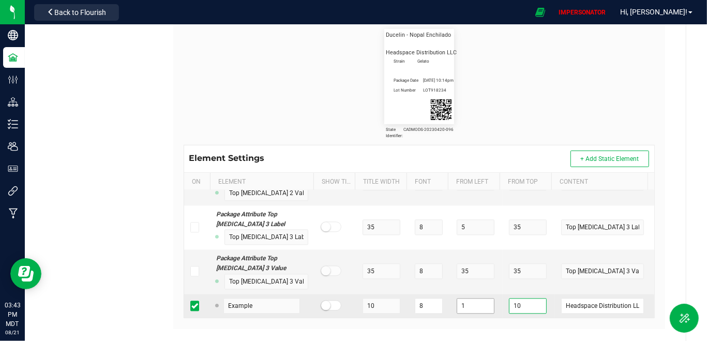
click at [478, 298] on tr "Example 10 8 1 10 Headspace Distribution LLC" at bounding box center [419, 306] width 471 height 24
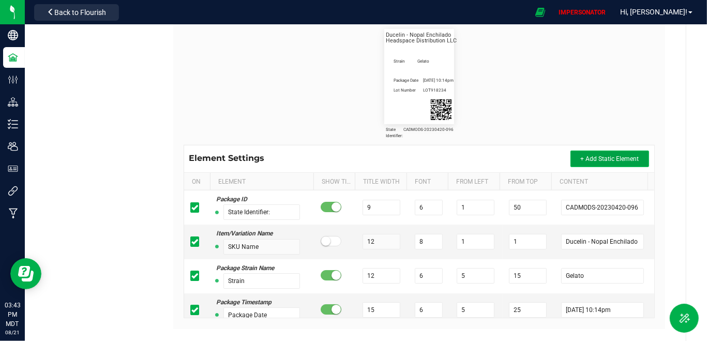
click at [625, 162] on button "+ Add Static Element" at bounding box center [610, 159] width 79 height 17
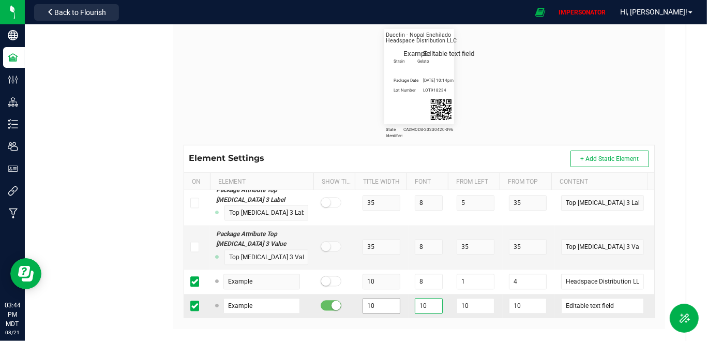
drag, startPoint x: 424, startPoint y: 299, endPoint x: 376, endPoint y: 299, distance: 47.6
click at [376, 299] on tr "Example 10 10 10 10 Editable text field" at bounding box center [419, 306] width 471 height 24
click at [326, 301] on span at bounding box center [331, 306] width 21 height 10
drag, startPoint x: 472, startPoint y: 301, endPoint x: 428, endPoint y: 300, distance: 43.5
click at [429, 300] on tr "Example 10 8 10 10 Editable text field" at bounding box center [419, 306] width 471 height 24
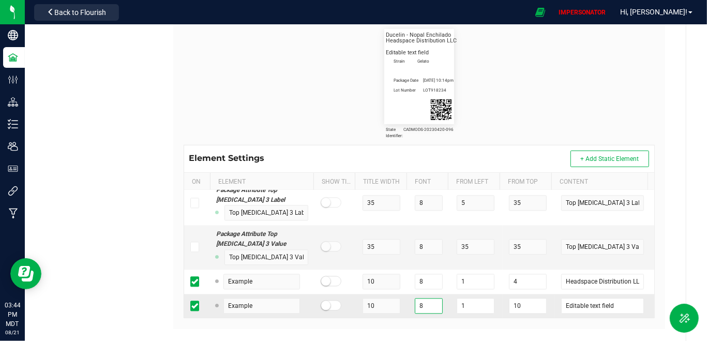
click at [431, 299] on input "8" at bounding box center [429, 307] width 28 height 16
drag, startPoint x: 518, startPoint y: 300, endPoint x: 485, endPoint y: 300, distance: 33.1
click at [485, 300] on tr "Example 10 8 1 10 Editable text field" at bounding box center [419, 306] width 471 height 24
click at [494, 304] on td "1" at bounding box center [477, 306] width 52 height 24
drag, startPoint x: 522, startPoint y: 297, endPoint x: 492, endPoint y: 297, distance: 30.0
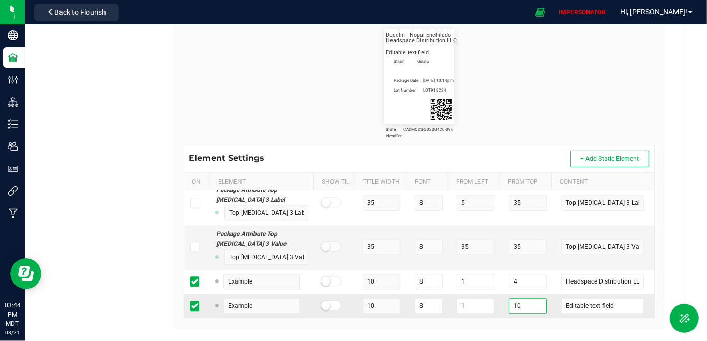
click at [492, 297] on tr "Example 10 8 1 10 Editable text field" at bounding box center [419, 306] width 471 height 24
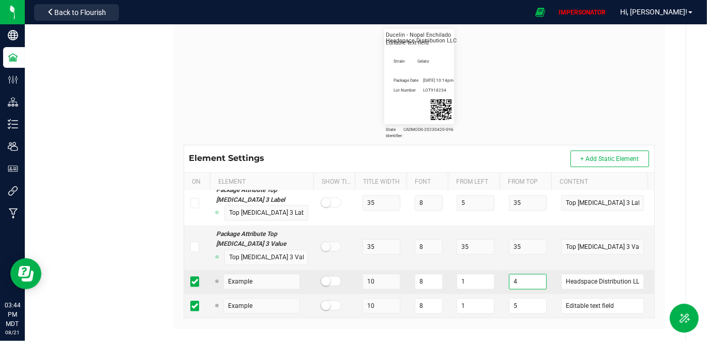
click at [519, 275] on input "4" at bounding box center [528, 282] width 38 height 16
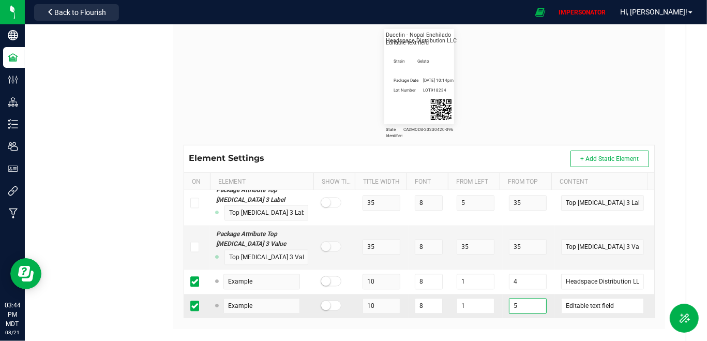
drag, startPoint x: 524, startPoint y: 300, endPoint x: 497, endPoint y: 300, distance: 26.9
click at [497, 300] on tr "Example 10 8 1 5 Editable text field" at bounding box center [419, 306] width 471 height 24
drag, startPoint x: 629, startPoint y: 304, endPoint x: 516, endPoint y: 301, distance: 112.9
click at [516, 301] on tr "Example 10 8 1 7 Editable text field" at bounding box center [419, 306] width 471 height 24
drag, startPoint x: 469, startPoint y: 297, endPoint x: 425, endPoint y: 297, distance: 43.5
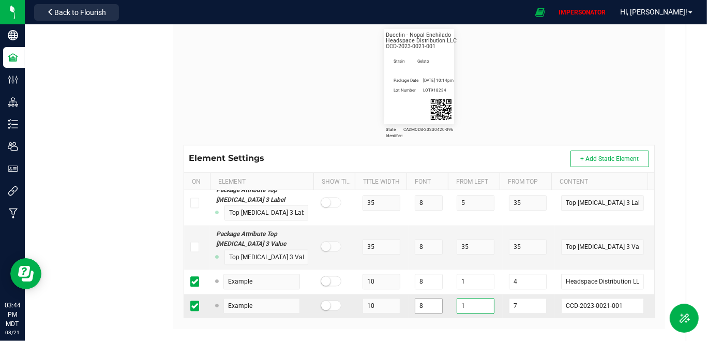
click at [425, 297] on tr "Example 10 8 1 7 CCD-2023-0021-001" at bounding box center [419, 306] width 471 height 24
click at [509, 122] on flourish-label-viewer "State Identifier: CADMODS-20230420-096 Ducelin - Nopal Enchilado Strain Gelato …" at bounding box center [420, 76] width 472 height 95
click at [384, 297] on tr "Example 10 8 5 7 CCD-2023-0021-001" at bounding box center [419, 306] width 471 height 24
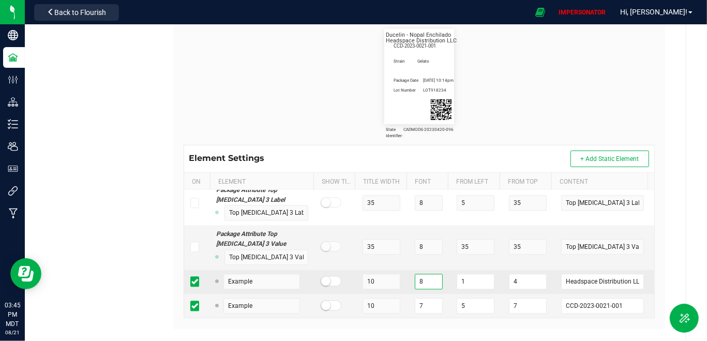
drag, startPoint x: 429, startPoint y: 270, endPoint x: 402, endPoint y: 270, distance: 26.9
click at [403, 270] on tr "Example 10 8 1 4 Headspace Distribution LLC" at bounding box center [419, 282] width 471 height 24
click at [381, 276] on tr "Example 10 8 1 4 Headspace Distribution LLC" at bounding box center [419, 282] width 471 height 24
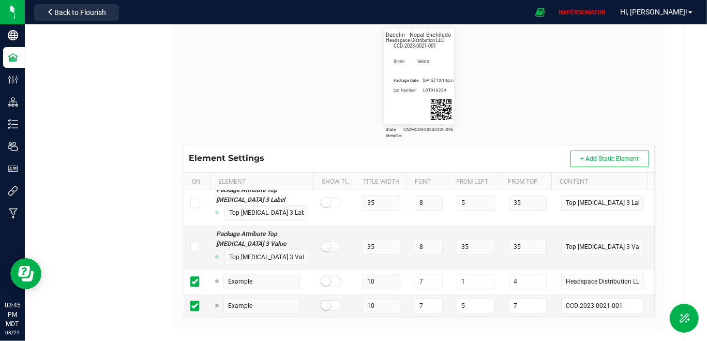
click at [669, 231] on div "Headspace Alchemy Type Package Labels Template Edible Label Cancel Save Name Ed…" at bounding box center [420, 65] width 534 height 570
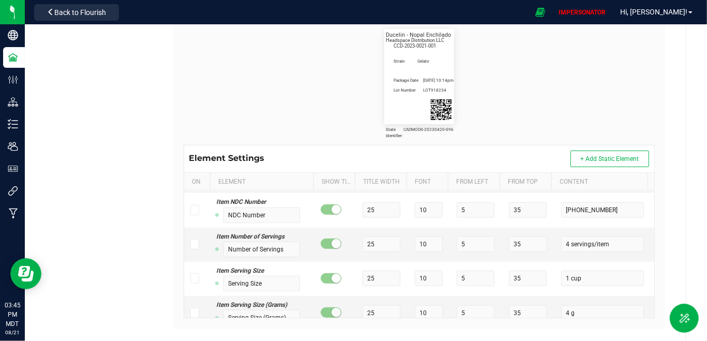
scroll to position [0, 0]
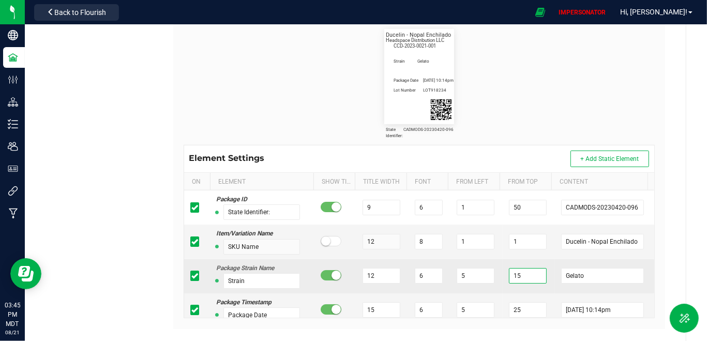
click at [526, 279] on input "15" at bounding box center [528, 276] width 38 height 16
drag, startPoint x: 522, startPoint y: 273, endPoint x: 489, endPoint y: 274, distance: 33.1
click at [489, 274] on tr "Package Strain Name Strain 12 6 5 15 Gelato" at bounding box center [419, 276] width 471 height 34
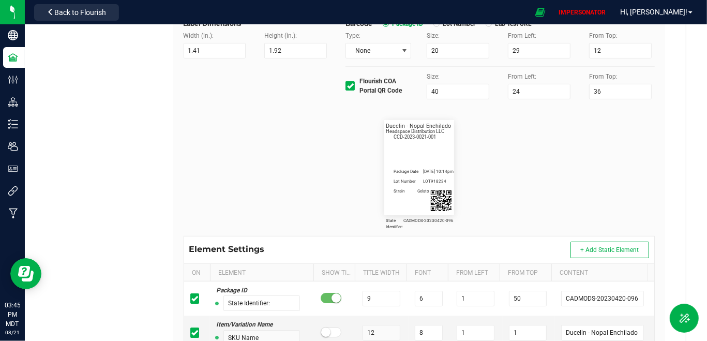
scroll to position [179, 0]
drag, startPoint x: 437, startPoint y: 91, endPoint x: 407, endPoint y: 91, distance: 30.5
click at [407, 91] on div "Flourish COA Portal QR Code Size: 40 From Left: 24 From Top: 36" at bounding box center [500, 85] width 325 height 27
drag, startPoint x: 598, startPoint y: 90, endPoint x: 556, endPoint y: 90, distance: 41.9
click at [558, 90] on div "Flourish COA Portal QR Code Size: 30 From Left: 24 From Top: 36" at bounding box center [500, 85] width 325 height 27
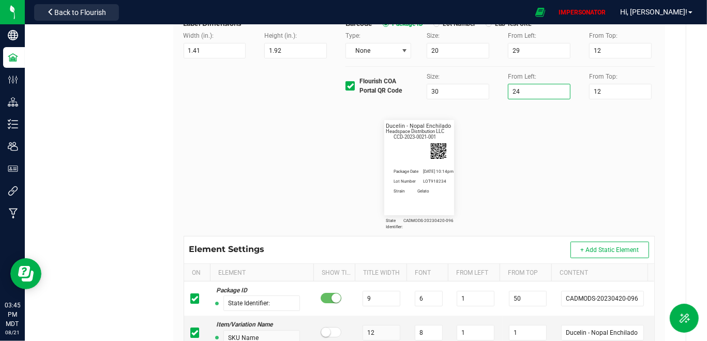
drag, startPoint x: 517, startPoint y: 86, endPoint x: 499, endPoint y: 89, distance: 17.9
click at [500, 89] on div "From Left: 24" at bounding box center [540, 85] width 81 height 27
drag, startPoint x: 518, startPoint y: 90, endPoint x: 481, endPoint y: 90, distance: 37.8
click at [481, 90] on div "Flourish COA Portal QR Code Size: 30 From Left: 24 From Top: 12" at bounding box center [500, 85] width 325 height 27
drag, startPoint x: 598, startPoint y: 90, endPoint x: 577, endPoint y: 90, distance: 20.7
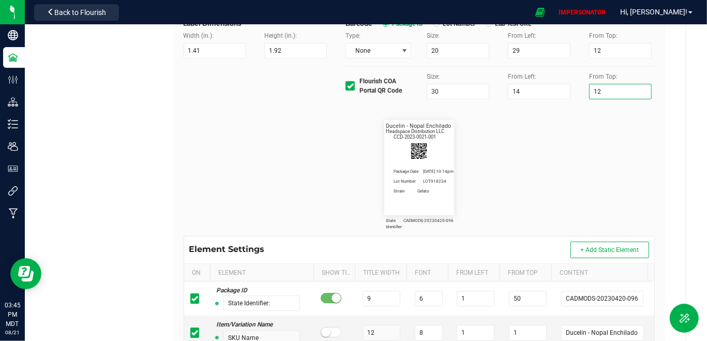
click at [582, 90] on div "From Top: 12" at bounding box center [622, 85] width 81 height 27
click at [502, 133] on flourish-label-viewer "State Identifier: CADMODS-20230420-096 Ducelin - Nopal Enchilado Strain Gelato …" at bounding box center [420, 167] width 472 height 95
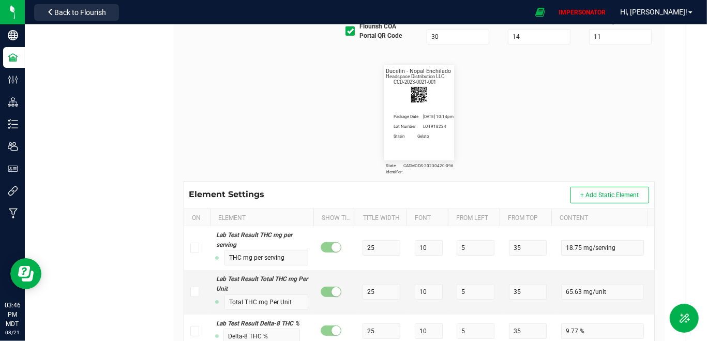
scroll to position [2951, 0]
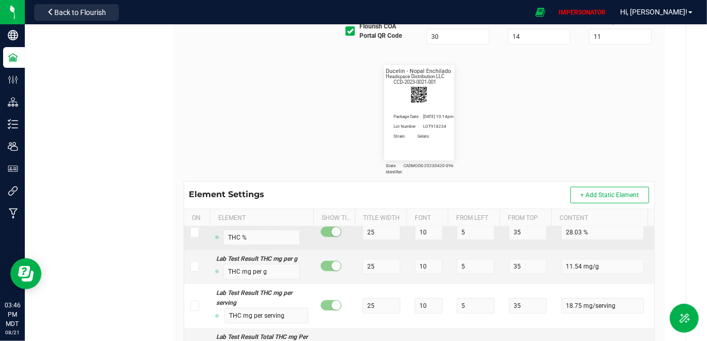
click at [196, 232] on icon at bounding box center [194, 232] width 7 height 0
click at [0, 0] on input "checkbox" at bounding box center [0, 0] width 0 height 0
click at [226, 245] on input "THC %" at bounding box center [262, 238] width 77 height 16
drag, startPoint x: 426, startPoint y: 244, endPoint x: 392, endPoint y: 244, distance: 34.7
click at [392, 244] on tr "Lab Test Result THC % Total THC % 25 10 5 35 28.03 %" at bounding box center [419, 232] width 471 height 34
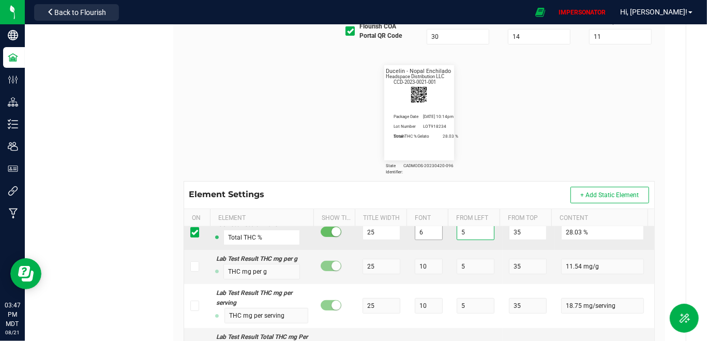
drag, startPoint x: 466, startPoint y: 247, endPoint x: 437, endPoint y: 247, distance: 29.0
click at [438, 247] on tr "Lab Test Result THC % Total THC % 25 6 5 35 28.03 %" at bounding box center [419, 232] width 471 height 34
drag, startPoint x: 518, startPoint y: 248, endPoint x: 469, endPoint y: 243, distance: 49.4
click at [469, 243] on tr "Lab Test Result THC % Total THC % 25 6 1 35 28.03 %" at bounding box center [419, 232] width 471 height 34
drag, startPoint x: 381, startPoint y: 249, endPoint x: 338, endPoint y: 237, distance: 44.6
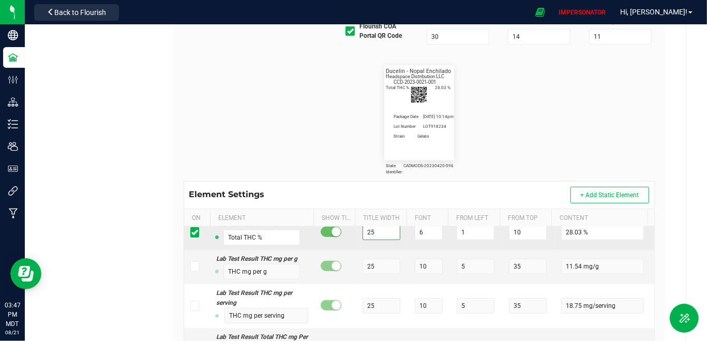
click at [339, 237] on tr "Lab Test Result THC % Total THC % 25 6 1 10 28.03 %" at bounding box center [419, 232] width 471 height 34
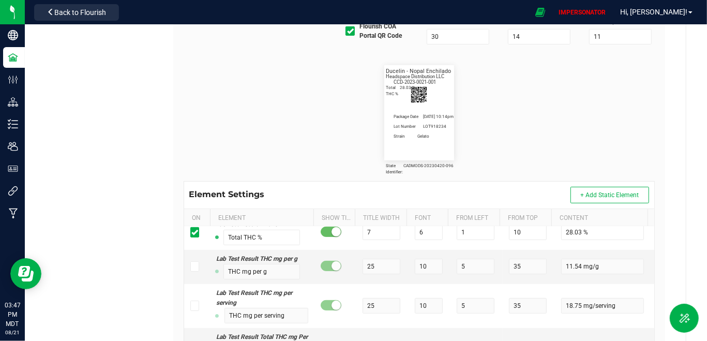
click at [355, 109] on flourish-label-viewer "State Identifier: CADMODS-20230420-096 Ducelin - Nopal Enchilado Strain Gelato …" at bounding box center [420, 112] width 472 height 95
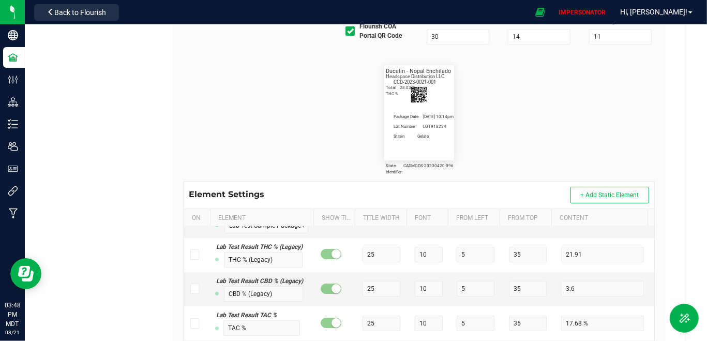
scroll to position [3707, 0]
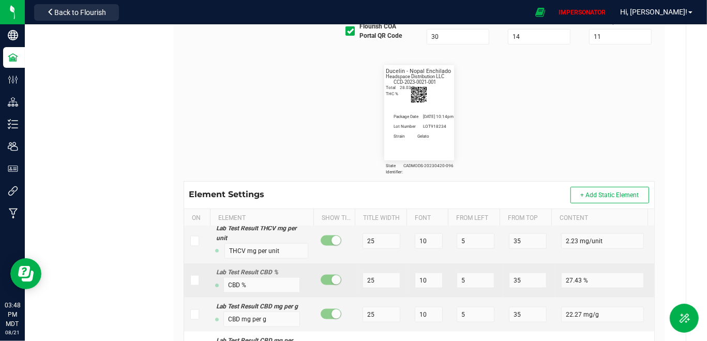
click at [193, 280] on icon at bounding box center [194, 280] width 7 height 0
click at [0, 0] on input "checkbox" at bounding box center [0, 0] width 0 height 0
click at [227, 293] on input "CBD %" at bounding box center [262, 285] width 77 height 16
drag, startPoint x: 369, startPoint y: 297, endPoint x: 344, endPoint y: 299, distance: 25.9
click at [344, 298] on tr "Lab Test Result CBD % Total CBD % 25 10 5 35 27.43 %" at bounding box center [419, 280] width 471 height 34
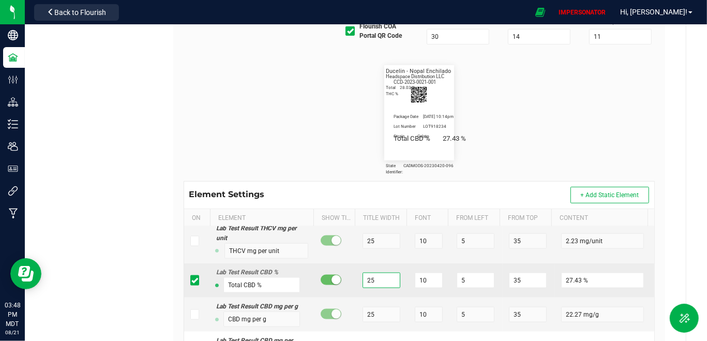
drag, startPoint x: 380, startPoint y: 294, endPoint x: 336, endPoint y: 294, distance: 44.0
click at [336, 294] on tr "Lab Test Result CBD % Total CBD % 25 10 5 35 27.43 %" at bounding box center [419, 280] width 471 height 34
drag, startPoint x: 423, startPoint y: 290, endPoint x: 401, endPoint y: 293, distance: 23.0
click at [401, 293] on tr "Lab Test Result CBD % Total CBD % 7 10 5 35 27.43 %" at bounding box center [419, 280] width 471 height 34
drag, startPoint x: 401, startPoint y: 293, endPoint x: 390, endPoint y: 293, distance: 11.4
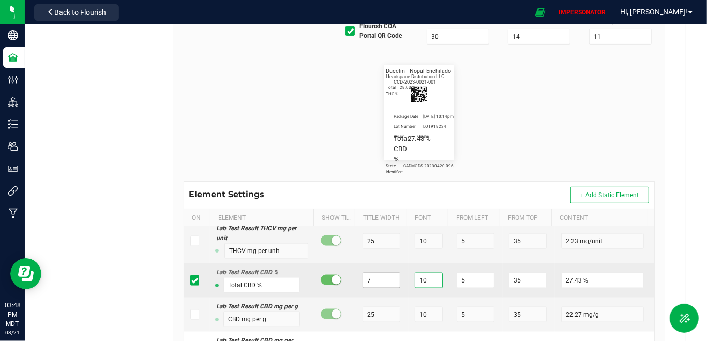
click at [390, 293] on tr "Lab Test Result CBD % Total CBD % 7 10 5 35 27.43 %" at bounding box center [419, 280] width 471 height 34
drag, startPoint x: 462, startPoint y: 293, endPoint x: 418, endPoint y: 293, distance: 44.0
click at [418, 293] on tr "Lab Test Result CBD % Total CBD % 7 6 5 35 27.43 %" at bounding box center [419, 280] width 471 height 34
drag, startPoint x: 525, startPoint y: 293, endPoint x: 491, endPoint y: 293, distance: 34.2
click at [491, 293] on tr "Lab Test Result CBD % Total CBD % 7 6 20 35 27.43 %" at bounding box center [419, 280] width 471 height 34
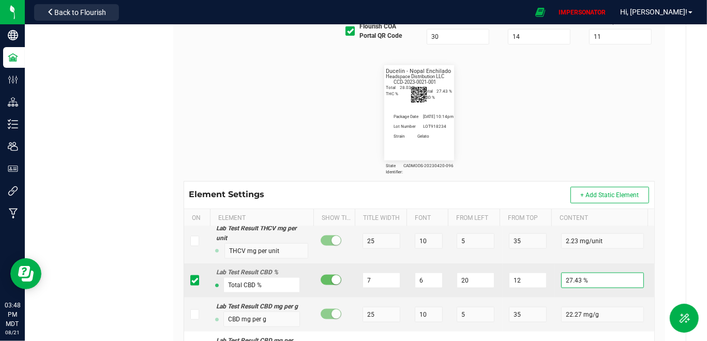
click at [583, 288] on input "27.43 %" at bounding box center [602, 281] width 83 height 16
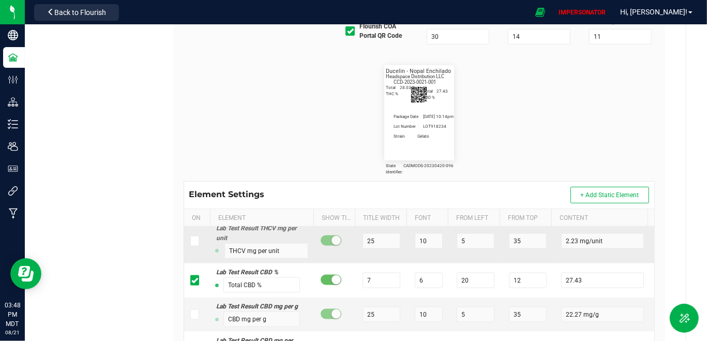
click at [526, 263] on td "35" at bounding box center [529, 241] width 52 height 44
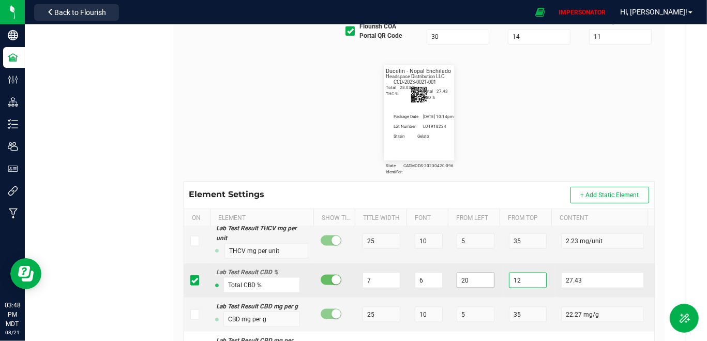
drag, startPoint x: 520, startPoint y: 293, endPoint x: 486, endPoint y: 293, distance: 33.6
click at [487, 293] on tr "Lab Test Result CBD % Total CBD % 7 6 20 12 27.43" at bounding box center [419, 280] width 471 height 34
drag, startPoint x: 464, startPoint y: 293, endPoint x: 413, endPoint y: 293, distance: 50.7
click at [413, 293] on tr "Lab Test Result CBD % Total CBD % 7 6 20 12 27.43" at bounding box center [419, 280] width 471 height 34
drag, startPoint x: 521, startPoint y: 293, endPoint x: 492, endPoint y: 292, distance: 29.0
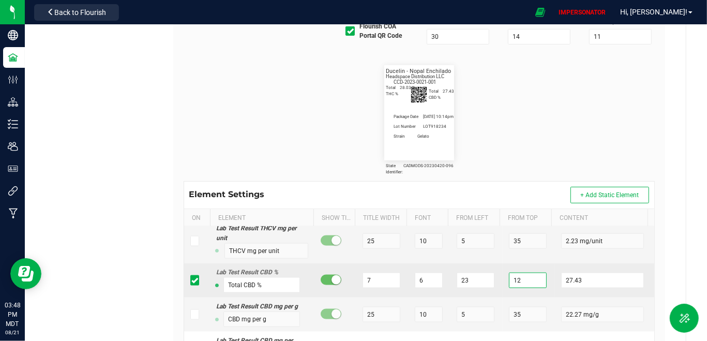
click at [492, 292] on tr "Lab Test Result CBD % Total CBD % 7 6 23 12 27.43" at bounding box center [419, 280] width 471 height 34
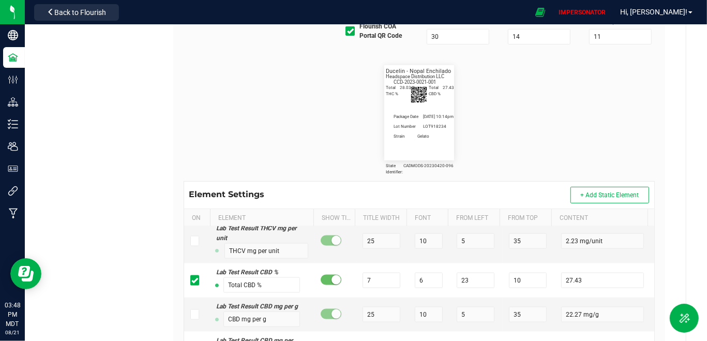
click at [522, 118] on flourish-label-viewer "State Identifier: CADMODS-20230420-096 Ducelin - Nopal Enchilado Strain Gelato …" at bounding box center [420, 112] width 472 height 95
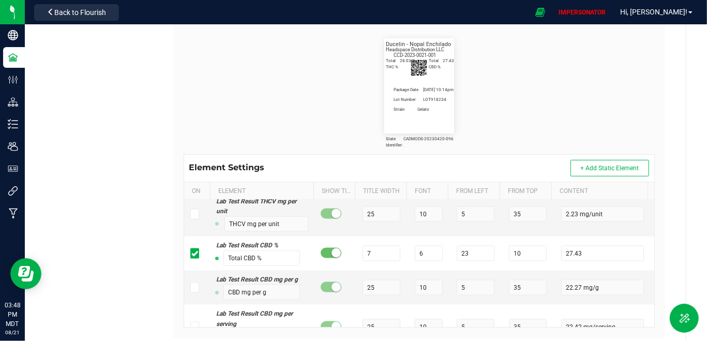
scroll to position [259, 0]
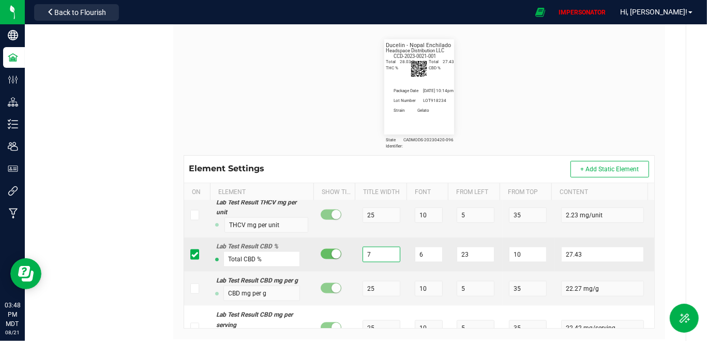
drag, startPoint x: 375, startPoint y: 270, endPoint x: 352, endPoint y: 270, distance: 23.3
click at [352, 270] on tr "Lab Test Result CBD % Total CBD % 7 6 23 10 27.43" at bounding box center [419, 255] width 471 height 34
click at [388, 262] on input "7" at bounding box center [382, 255] width 38 height 16
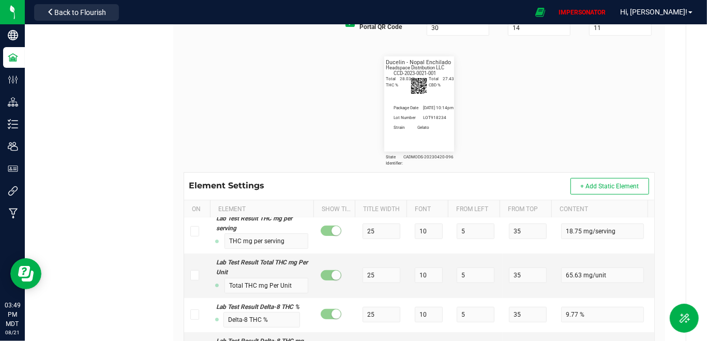
scroll to position [288, 0]
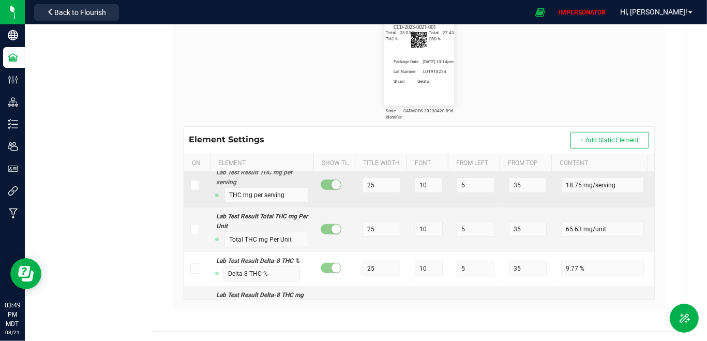
click at [193, 185] on icon at bounding box center [194, 185] width 7 height 0
click at [0, 0] on input "checkbox" at bounding box center [0, 0] width 0 height 0
drag, startPoint x: 423, startPoint y: 199, endPoint x: 402, endPoint y: 199, distance: 21.2
click at [403, 199] on tr "Lab Test Result THC mg per serving THC mg per serving 25 10 5 35 18.75 mg/servi…" at bounding box center [419, 186] width 471 height 44
click at [275, 203] on input "THC mg per serving" at bounding box center [267, 195] width 84 height 16
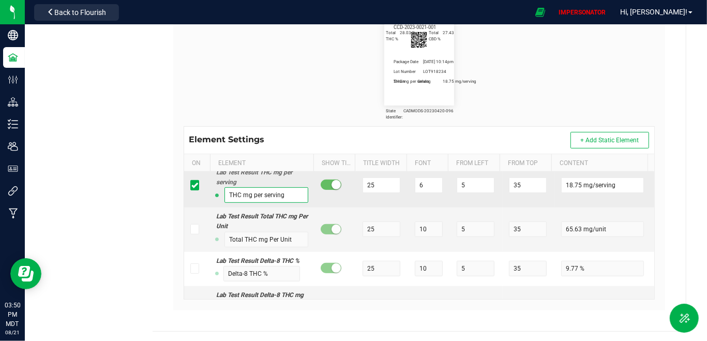
click at [251, 203] on input "THC mg per serving" at bounding box center [267, 195] width 84 height 16
click at [227, 203] on input "THC per serving" at bounding box center [267, 195] width 84 height 16
click at [267, 203] on input "Total THC per serving" at bounding box center [267, 195] width 84 height 16
drag, startPoint x: 463, startPoint y: 200, endPoint x: 439, endPoint y: 201, distance: 23.8
click at [446, 200] on tr "Lab Test Result THC mg per serving Total THC/serving 25 6 5 35 18.75 mg/serving" at bounding box center [419, 186] width 471 height 44
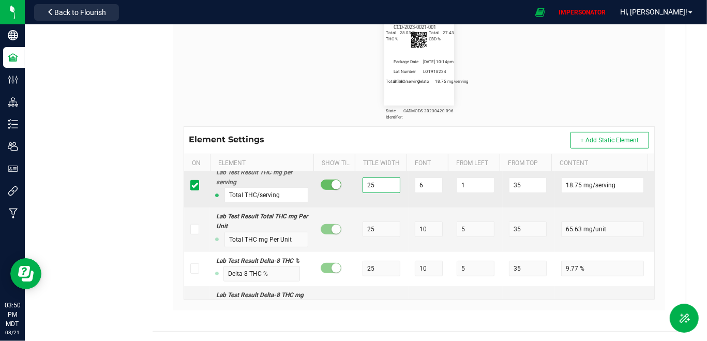
drag, startPoint x: 379, startPoint y: 202, endPoint x: 345, endPoint y: 202, distance: 34.2
click at [345, 202] on tr "Lab Test Result THC mg per serving Total THC/serving 25 6 1 35 18.75 mg/serving" at bounding box center [419, 186] width 471 height 44
drag, startPoint x: 532, startPoint y: 202, endPoint x: 475, endPoint y: 202, distance: 56.9
click at [475, 202] on tr "Lab Test Result THC mg per serving Total THC/serving 12 6 1 35 18.75 mg/serving" at bounding box center [419, 186] width 471 height 44
drag, startPoint x: 379, startPoint y: 201, endPoint x: 339, endPoint y: 197, distance: 40.1
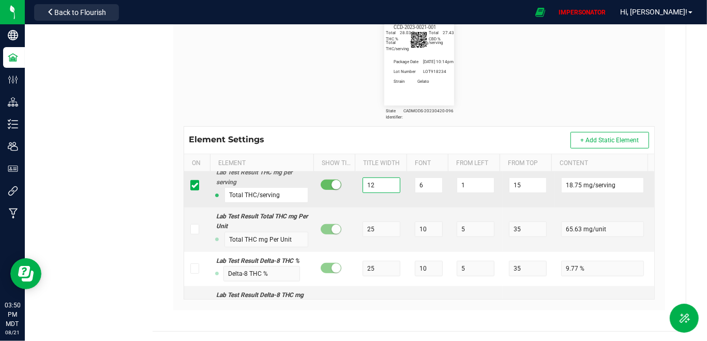
click at [339, 199] on tr "Lab Test Result THC mg per serving Total THC/serving 12 6 1 15 18.75 mg/serving" at bounding box center [419, 186] width 471 height 44
click at [523, 193] on input "15" at bounding box center [528, 185] width 38 height 16
click at [375, 193] on input "7" at bounding box center [382, 185] width 38 height 16
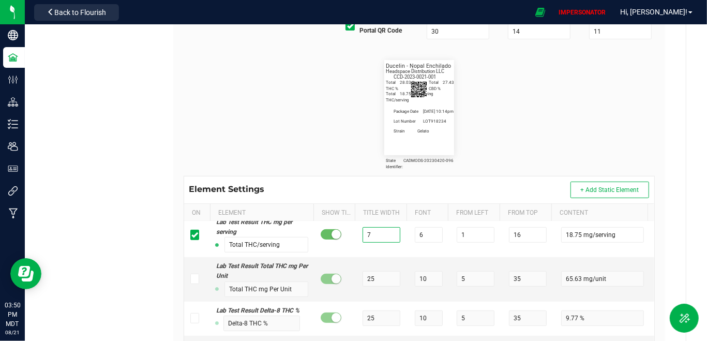
scroll to position [239, 0]
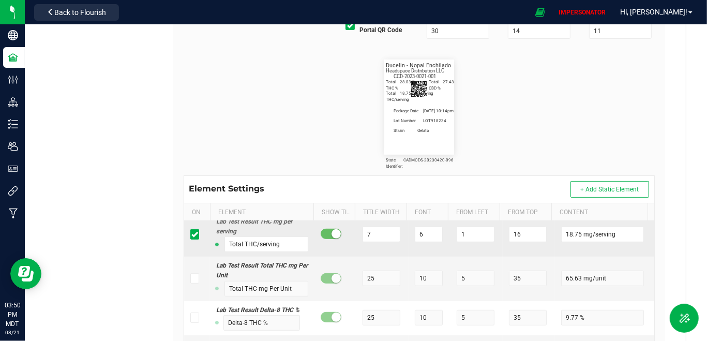
click at [480, 230] on td "1" at bounding box center [477, 235] width 52 height 44
drag, startPoint x: 467, startPoint y: 248, endPoint x: 445, endPoint y: 248, distance: 21.7
click at [445, 248] on tr "Lab Test Result THC mg per serving Total THC/serving 7 6 1 16 18.75 mg/serving" at bounding box center [419, 235] width 471 height 44
drag, startPoint x: 613, startPoint y: 249, endPoint x: 573, endPoint y: 250, distance: 39.9
click at [573, 242] on input "18.75 mg/serving" at bounding box center [602, 235] width 83 height 16
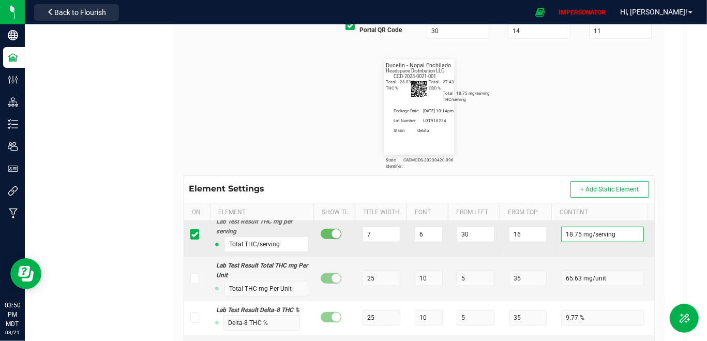
click at [589, 242] on input "18.75 mg/serving" at bounding box center [602, 235] width 83 height 16
drag, startPoint x: 616, startPoint y: 250, endPoint x: 577, endPoint y: 250, distance: 38.8
click at [577, 242] on input "18.75 mg/serving" at bounding box center [602, 235] width 83 height 16
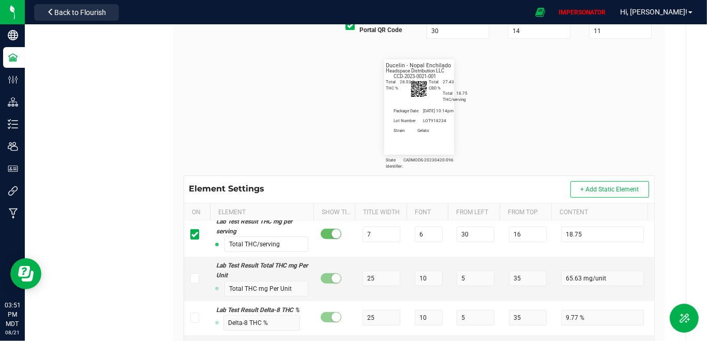
click at [549, 152] on flourish-label-viewer "State Identifier: CADMODS-20230420-096 Ducelin - Nopal Enchilado Strain Gelato …" at bounding box center [420, 107] width 472 height 95
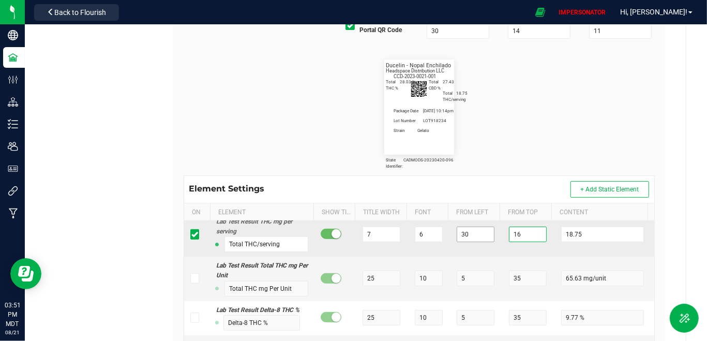
drag, startPoint x: 517, startPoint y: 248, endPoint x: 470, endPoint y: 248, distance: 47.1
click at [470, 248] on tr "Lab Test Result THC mg per serving Total THC/serving 7 6 30 16 18.75" at bounding box center [419, 235] width 471 height 44
drag, startPoint x: 473, startPoint y: 249, endPoint x: 433, endPoint y: 249, distance: 40.9
click at [433, 249] on tr "Lab Test Result THC mg per serving Total THC/serving 7 6 30 16 18.75" at bounding box center [419, 235] width 471 height 44
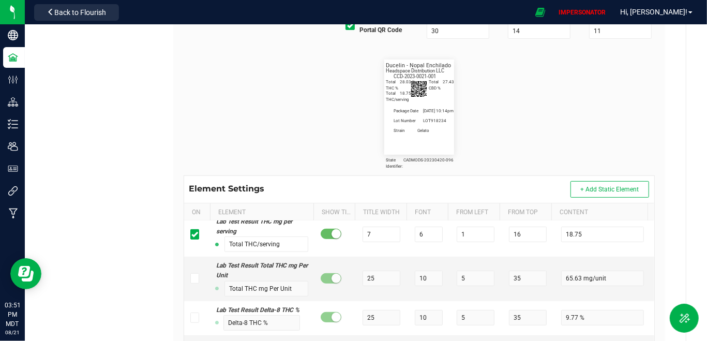
click at [482, 109] on flourish-label-viewer "State Identifier: CADMODS-20230420-096 Ducelin - Nopal Enchilado Strain Gelato …" at bounding box center [420, 107] width 472 height 95
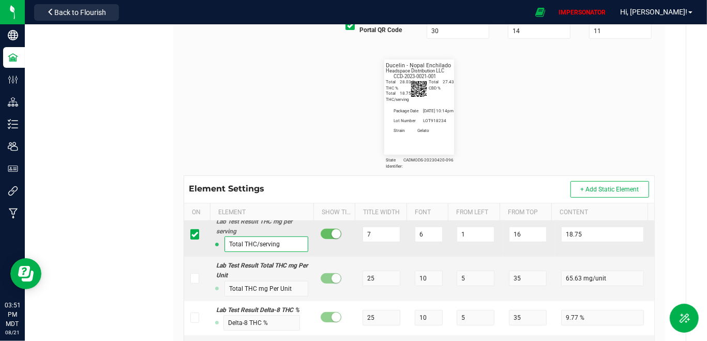
click at [293, 252] on input "Total THC/serving" at bounding box center [267, 244] width 84 height 16
drag, startPoint x: 394, startPoint y: 245, endPoint x: 337, endPoint y: 244, distance: 56.9
click at [337, 244] on tr "Lab Test Result THC mg per serving Total THC/serving (mg) 7 6 1 16 18.75" at bounding box center [419, 235] width 471 height 44
drag, startPoint x: 362, startPoint y: 247, endPoint x: 351, endPoint y: 247, distance: 11.4
click at [351, 247] on tr "Lab Test Result THC mg per serving Total THC/serving (mg) 7 6 1 16 18.75" at bounding box center [419, 235] width 471 height 44
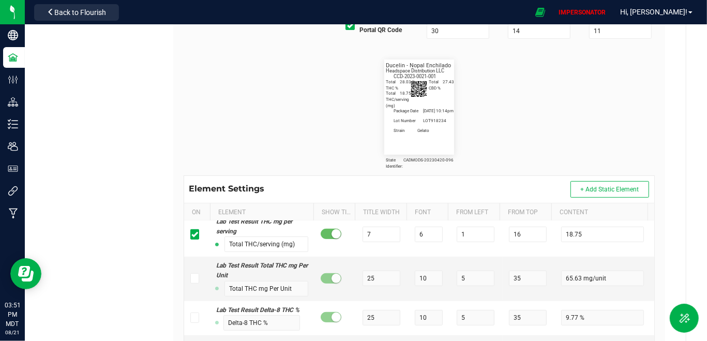
click at [437, 102] on div "State Identifier: CADMODS-20230420-096 Ducelin - Nopal Enchilado Strain Gelato …" at bounding box center [419, 107] width 70 height 95
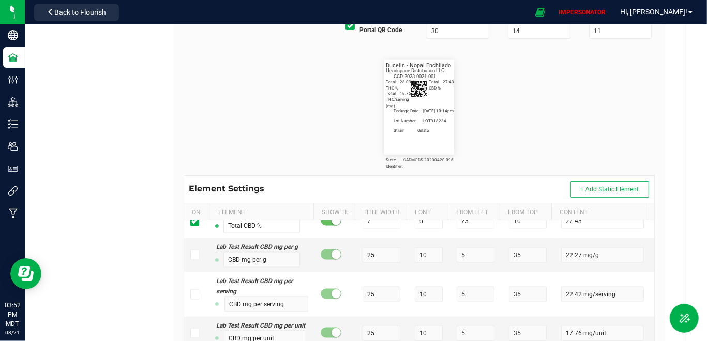
scroll to position [3780, 0]
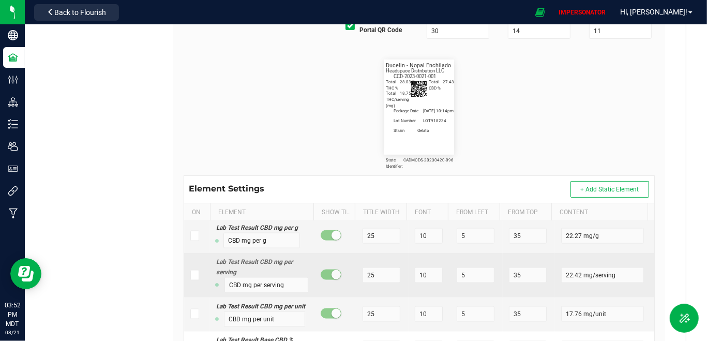
click at [194, 275] on icon at bounding box center [194, 275] width 7 height 0
click at [0, 0] on input "checkbox" at bounding box center [0, 0] width 0 height 0
drag, startPoint x: 426, startPoint y: 287, endPoint x: 373, endPoint y: 287, distance: 53.8
click at [373, 287] on tr "Lab Test Result CBD mg per serving CBD mg per serving 25 10 5 35 22.42 mg/servi…" at bounding box center [419, 275] width 471 height 44
drag, startPoint x: 371, startPoint y: 287, endPoint x: 336, endPoint y: 287, distance: 35.2
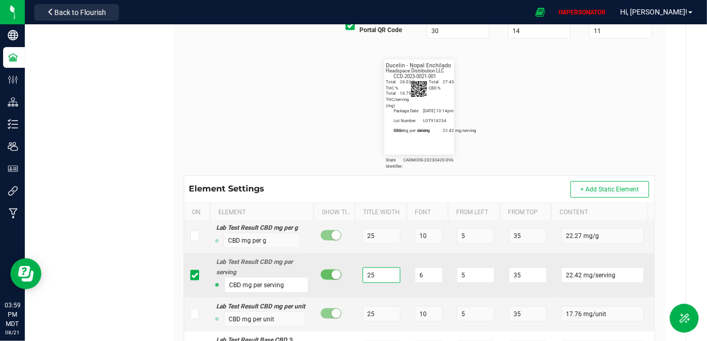
click at [336, 287] on tr "Lab Test Result CBD mg per serving CBD mg per serving 25 6 5 35 22.42 mg/serving" at bounding box center [419, 275] width 471 height 44
click at [242, 293] on input "CBD mg per serving" at bounding box center [267, 285] width 84 height 16
click at [226, 293] on input "CBD mg per serving" at bounding box center [267, 285] width 84 height 16
click at [266, 293] on input "Total CBD mg per serving" at bounding box center [267, 285] width 84 height 16
click at [295, 293] on input "Total CBD per serving" at bounding box center [267, 285] width 84 height 16
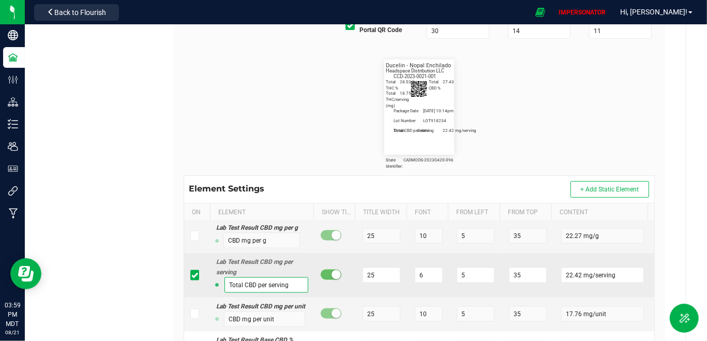
click at [255, 293] on input "Total CBD per serving" at bounding box center [267, 285] width 84 height 16
click at [298, 293] on input "Total CBD per serving" at bounding box center [267, 285] width 84 height 16
drag, startPoint x: 378, startPoint y: 285, endPoint x: 347, endPoint y: 285, distance: 31.0
click at [347, 285] on tr "Lab Test Result CBD mg per serving Total CBD per serving (mg) 25 6 5 35 22.42 m…" at bounding box center [419, 275] width 471 height 44
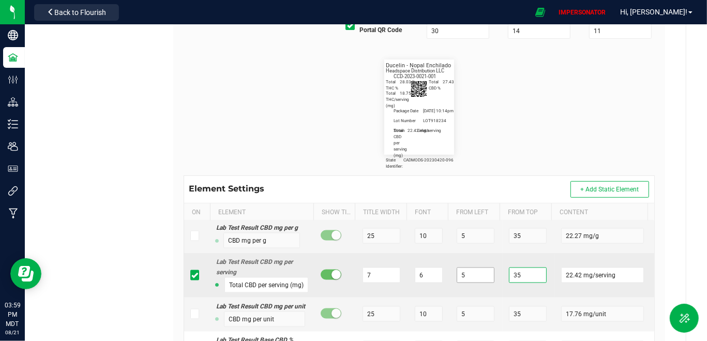
drag, startPoint x: 515, startPoint y: 288, endPoint x: 474, endPoint y: 288, distance: 41.4
click at [474, 288] on tr "Lab Test Result CBD mg per serving Total CBD per serving (mg) 7 6 5 35 22.42 mg…" at bounding box center [419, 275] width 471 height 44
drag, startPoint x: 470, startPoint y: 289, endPoint x: 423, endPoint y: 289, distance: 47.6
click at [423, 289] on tr "Lab Test Result CBD mg per serving Total CBD per serving (mg) 7 6 5 16 22.42 mg…" at bounding box center [419, 275] width 471 height 44
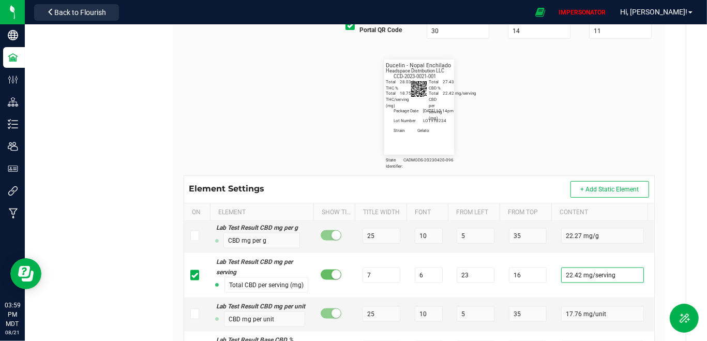
scroll to position [0, 7]
drag, startPoint x: 577, startPoint y: 290, endPoint x: 645, endPoint y: 290, distance: 67.8
click at [645, 290] on div "Package ID State Identifier: 9 6 1 50 CADMODS-20230420-096 Item/Variation Name …" at bounding box center [419, 284] width 471 height 127
click at [553, 115] on flourish-label-viewer "State Identifier: CADMODS-20230420-096 Ducelin - Nopal Enchilado Strain Gelato …" at bounding box center [420, 107] width 472 height 95
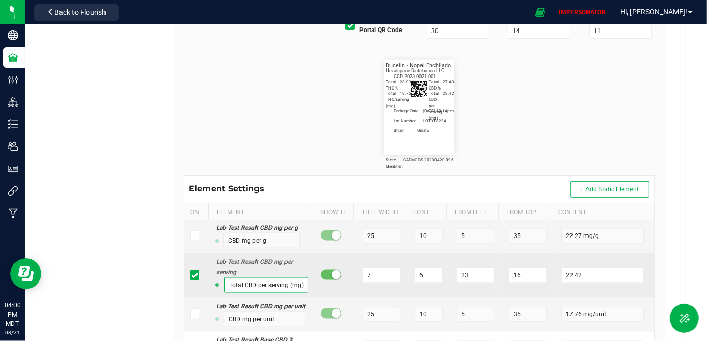
click at [225, 293] on input "Total CBD per serving (mg)" at bounding box center [267, 285] width 84 height 16
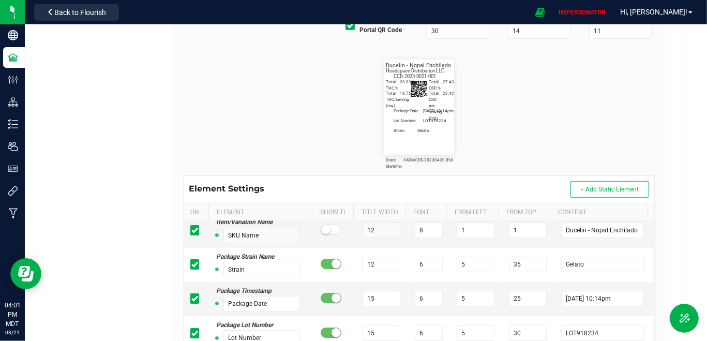
scroll to position [23, 7]
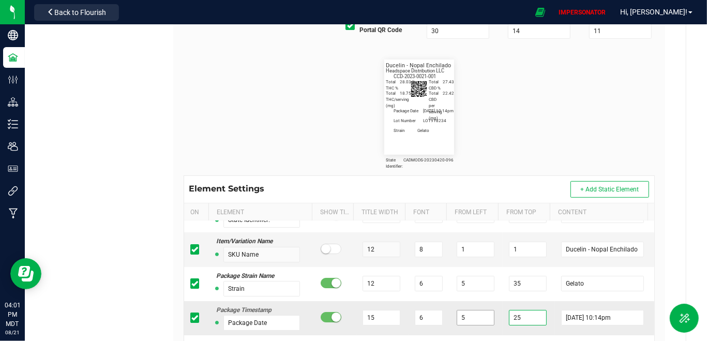
drag, startPoint x: 521, startPoint y: 316, endPoint x: 468, endPoint y: 316, distance: 53.3
click at [468, 316] on tr "Package Timestamp Package Date 15 6 5 25 [DATE] 10:14pm" at bounding box center [419, 318] width 471 height 34
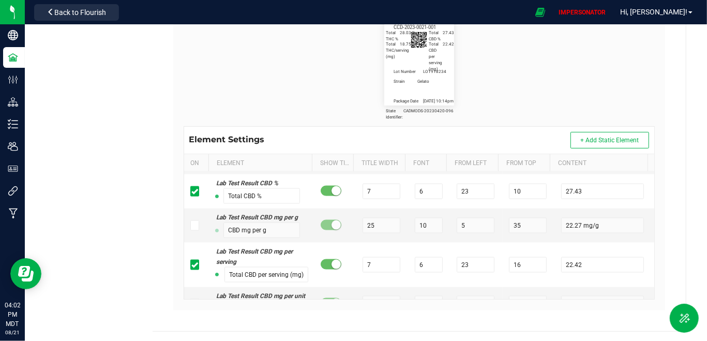
scroll to position [3819, 7]
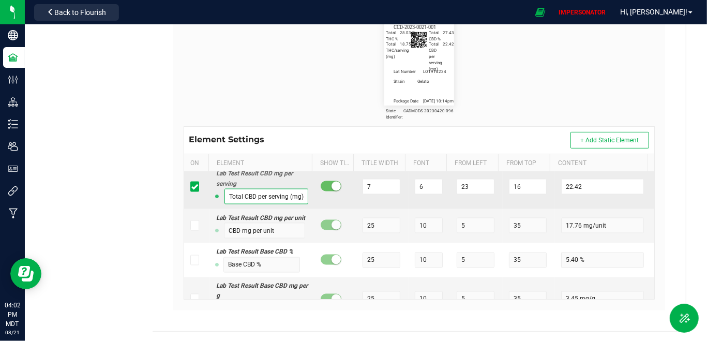
click at [259, 204] on input "Total CBD per serving (mg)" at bounding box center [267, 197] width 84 height 16
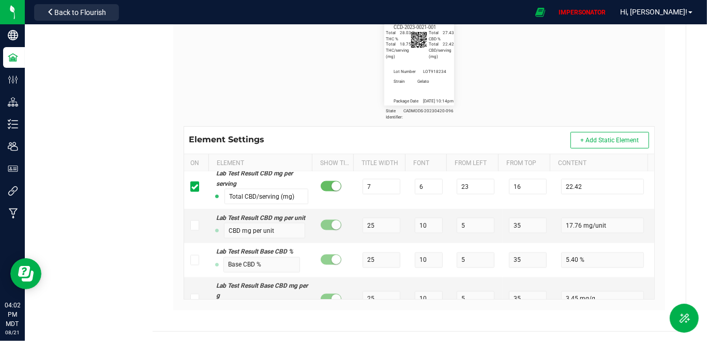
click at [309, 113] on div "State Identifier: CADMODS-20230420-096 Ducelin - Nopal Enchilado Strain Gelato …" at bounding box center [419, 58] width 487 height 137
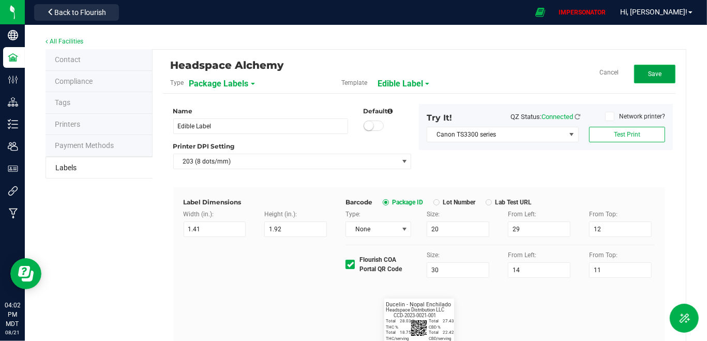
click at [642, 65] on button "Save" at bounding box center [654, 74] width 41 height 19
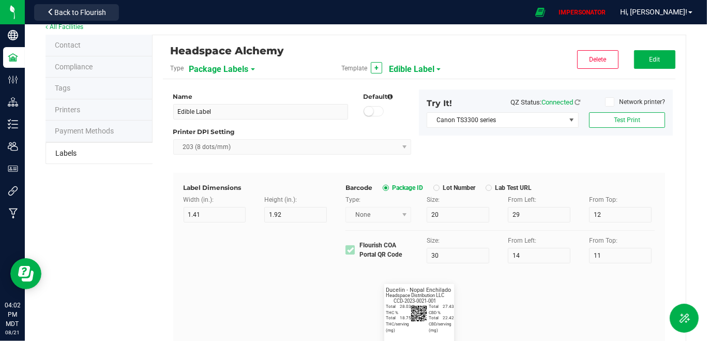
scroll to position [10, 0]
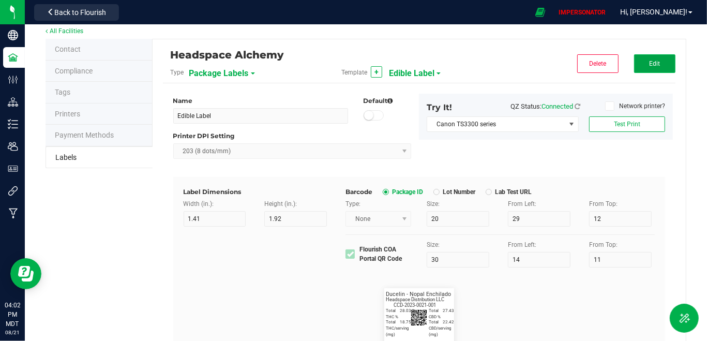
click at [647, 70] on button "Edit" at bounding box center [654, 63] width 41 height 19
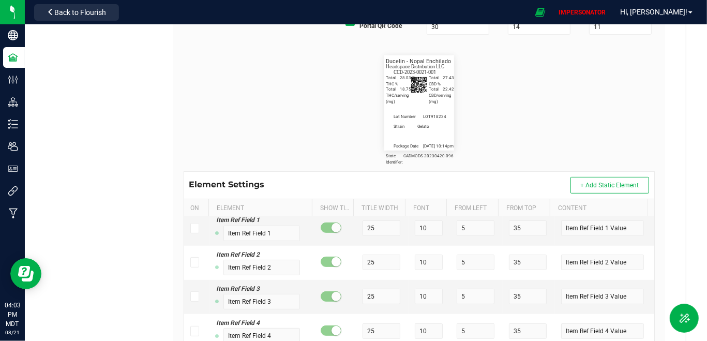
scroll to position [0, 7]
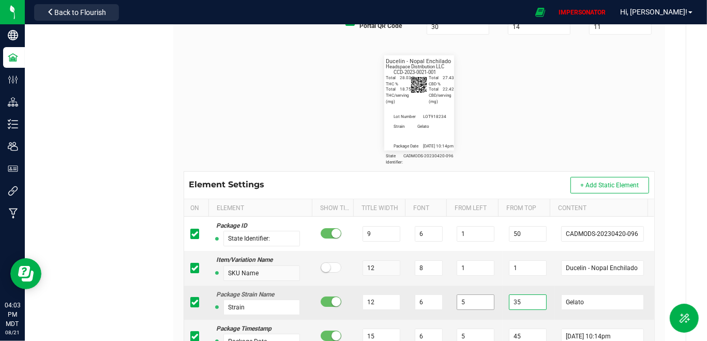
drag, startPoint x: 513, startPoint y: 302, endPoint x: 478, endPoint y: 302, distance: 34.7
click at [478, 302] on tr "Package Strain Name Strain 12 6 5 35 Gelato" at bounding box center [419, 303] width 471 height 34
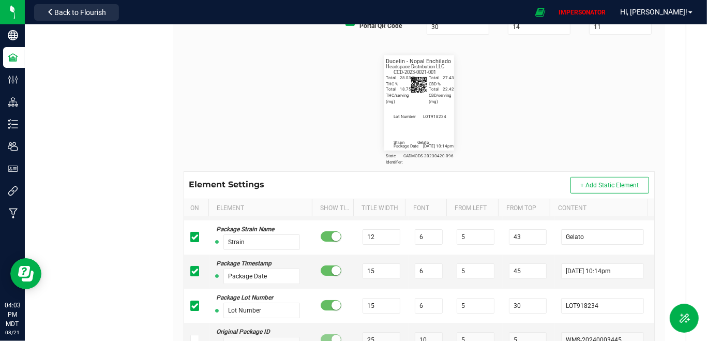
scroll to position [103, 7]
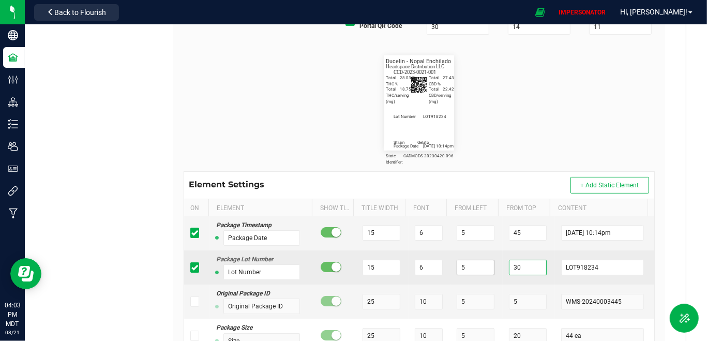
drag, startPoint x: 514, startPoint y: 268, endPoint x: 469, endPoint y: 266, distance: 45.0
click at [469, 267] on tr "Package Lot Number Lot Number 15 6 5 30 LOT918234" at bounding box center [419, 267] width 471 height 34
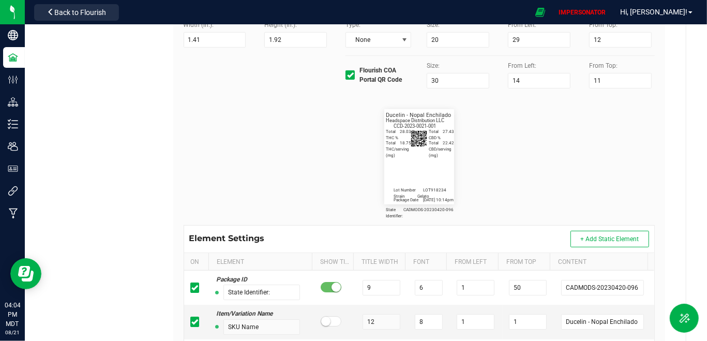
scroll to position [288, 0]
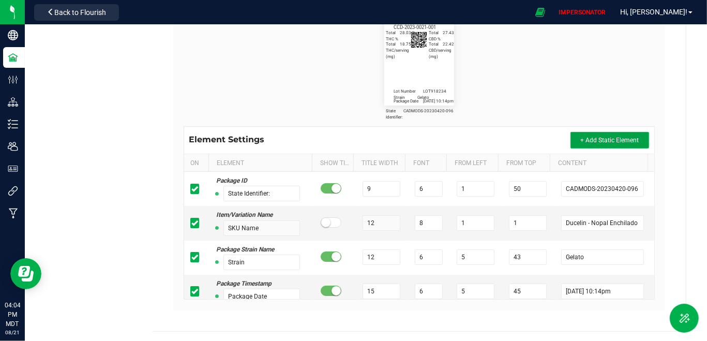
click at [616, 142] on span "+ Add Static Element" at bounding box center [610, 140] width 58 height 7
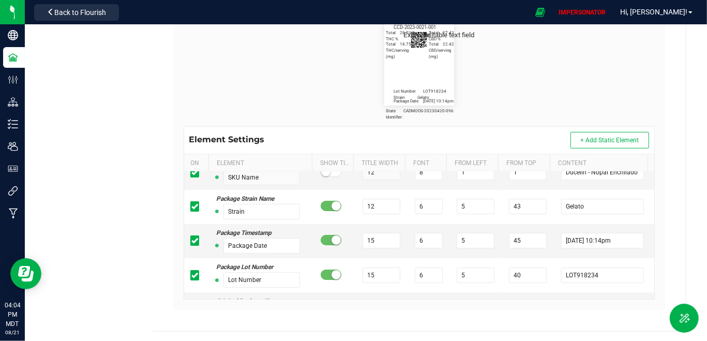
scroll to position [9520, 7]
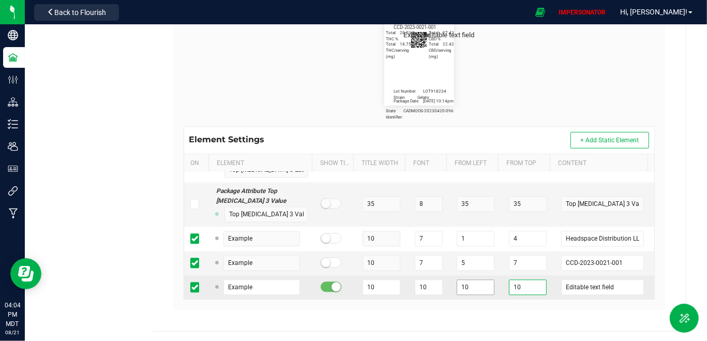
drag, startPoint x: 510, startPoint y: 282, endPoint x: 481, endPoint y: 282, distance: 29.0
click at [481, 282] on tr "Example 10 10 10 10 Editable text field" at bounding box center [419, 288] width 471 height 24
drag, startPoint x: 378, startPoint y: 281, endPoint x: 372, endPoint y: 281, distance: 6.2
click at [372, 281] on tr "Example 10 10 10 Editable text field" at bounding box center [419, 288] width 471 height 24
click at [511, 280] on input "number" at bounding box center [528, 288] width 38 height 16
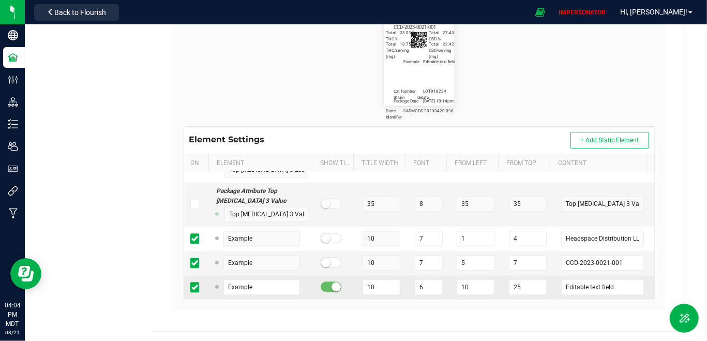
click at [332, 283] on small at bounding box center [336, 287] width 9 height 9
drag, startPoint x: 609, startPoint y: 280, endPoint x: 521, endPoint y: 279, distance: 87.5
click at [521, 279] on tr "Example 10 6 10 25 Editable text field" at bounding box center [419, 288] width 471 height 24
drag, startPoint x: 461, startPoint y: 281, endPoint x: 427, endPoint y: 281, distance: 33.1
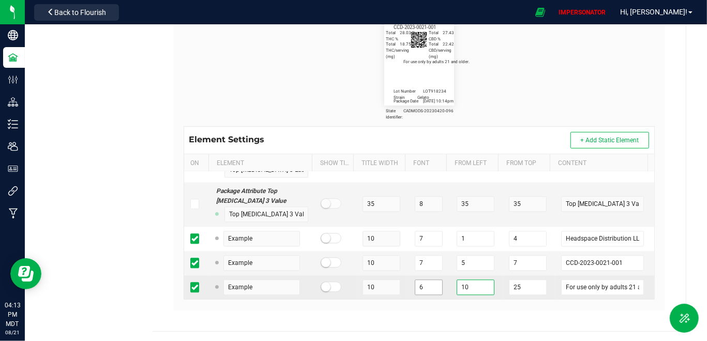
click at [427, 281] on tr "Example 10 6 10 25 For use only by adults 21 and older." at bounding box center [419, 288] width 471 height 24
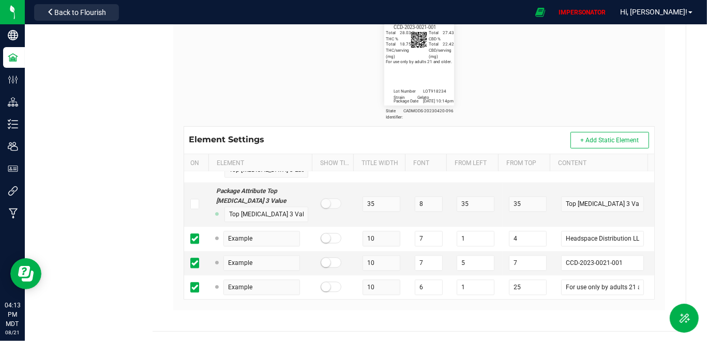
click at [503, 54] on flourish-label-viewer "State Identifier: CADMODS-20230420-096 Ducelin - Nopal Enchilado Strain Gelato …" at bounding box center [420, 57] width 472 height 95
click at [624, 132] on button "+ Add Static Element" at bounding box center [610, 140] width 79 height 17
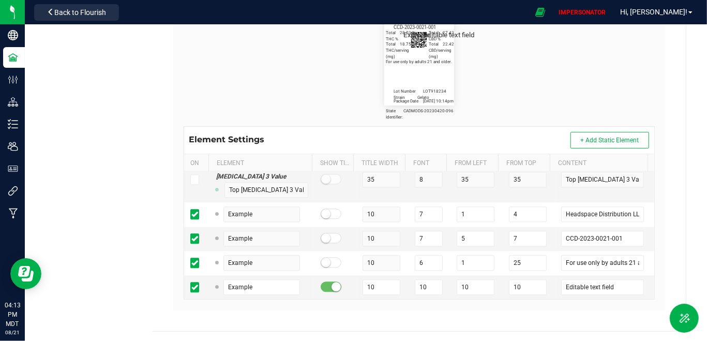
scroll to position [9544, 7]
click at [321, 282] on span at bounding box center [331, 287] width 21 height 10
click at [372, 283] on tr "Example 10 10 10 10 Editable text field" at bounding box center [419, 288] width 471 height 24
drag, startPoint x: 453, startPoint y: 280, endPoint x: 432, endPoint y: 280, distance: 20.7
click at [433, 280] on tr "Example 10 6 10 10 Editable text field" at bounding box center [419, 288] width 471 height 24
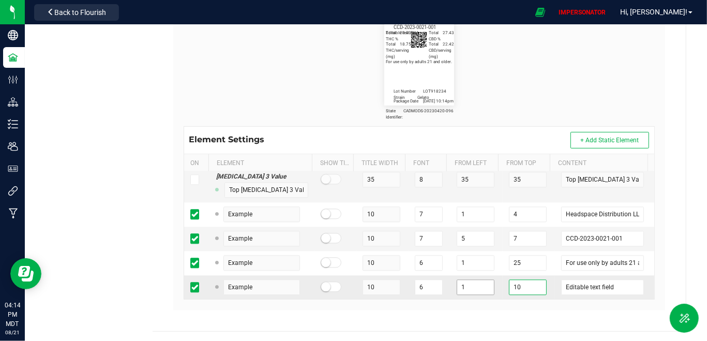
drag, startPoint x: 517, startPoint y: 278, endPoint x: 472, endPoint y: 281, distance: 44.6
click at [477, 281] on tr "Example 10 6 1 10 Editable text field" at bounding box center [419, 288] width 471 height 24
drag, startPoint x: 614, startPoint y: 280, endPoint x: 506, endPoint y: 279, distance: 108.2
click at [508, 280] on tr "Example 10 6 1 27 Editable text field" at bounding box center [419, 288] width 471 height 24
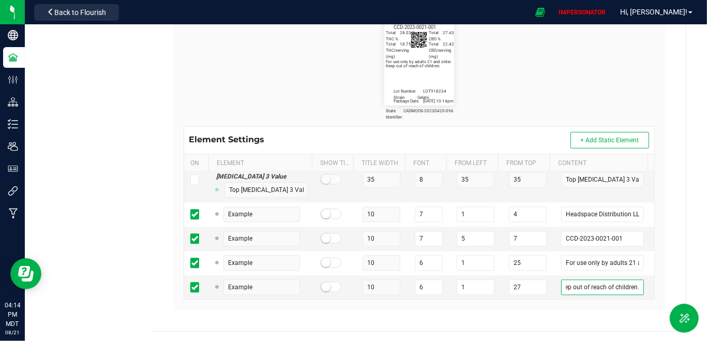
drag, startPoint x: 624, startPoint y: 280, endPoint x: 661, endPoint y: 281, distance: 36.7
click at [661, 281] on div "Name Edible Label Default Printer DPI Setting 203 (8 dots/mm) Try It! QZ Status…" at bounding box center [420, 62] width 498 height 515
click at [622, 281] on input "Keep out of reach of children." at bounding box center [602, 288] width 83 height 16
click at [626, 283] on input "Keep out of reach of children." at bounding box center [602, 288] width 83 height 16
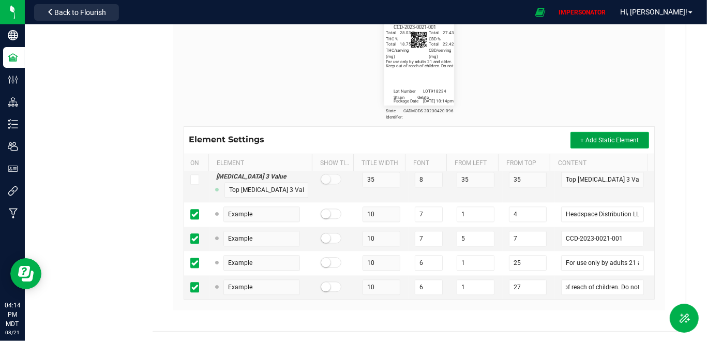
scroll to position [0, 0]
click at [592, 137] on span "+ Add Static Element" at bounding box center [610, 140] width 58 height 7
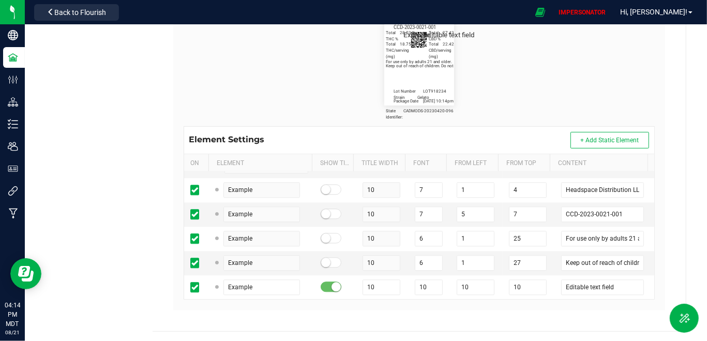
scroll to position [9569, 7]
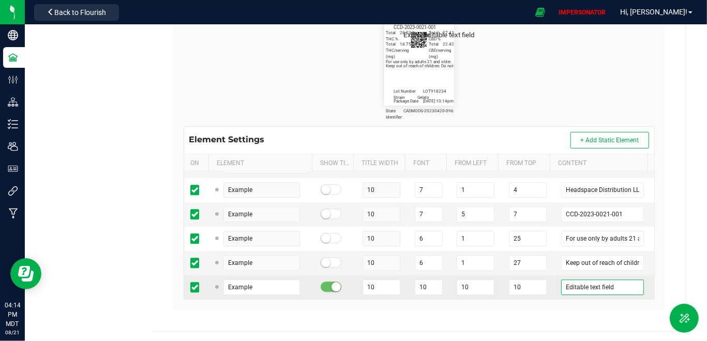
drag, startPoint x: 514, startPoint y: 280, endPoint x: 486, endPoint y: 280, distance: 27.4
click at [486, 280] on tr "Example 10 10 10 10 Editable text field" at bounding box center [419, 288] width 471 height 24
click at [332, 283] on small at bounding box center [336, 287] width 9 height 9
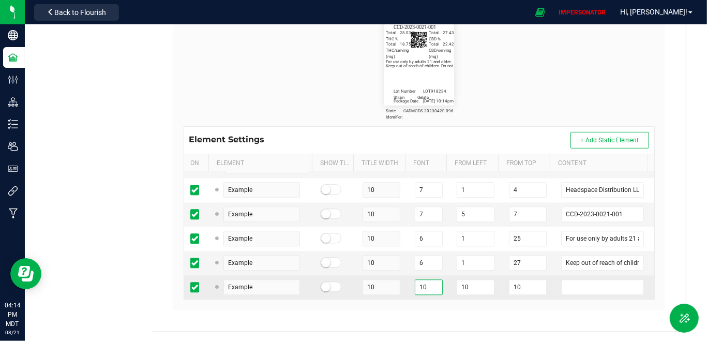
click at [372, 281] on tr "Example 10 10 10 10" at bounding box center [419, 288] width 471 height 24
drag, startPoint x: 463, startPoint y: 282, endPoint x: 416, endPoint y: 281, distance: 46.6
click at [416, 281] on tr "Example 10 6 10 10" at bounding box center [419, 288] width 471 height 24
drag, startPoint x: 517, startPoint y: 283, endPoint x: 464, endPoint y: 283, distance: 53.8
click at [464, 283] on tr "Example 10 6 1 10" at bounding box center [419, 288] width 471 height 24
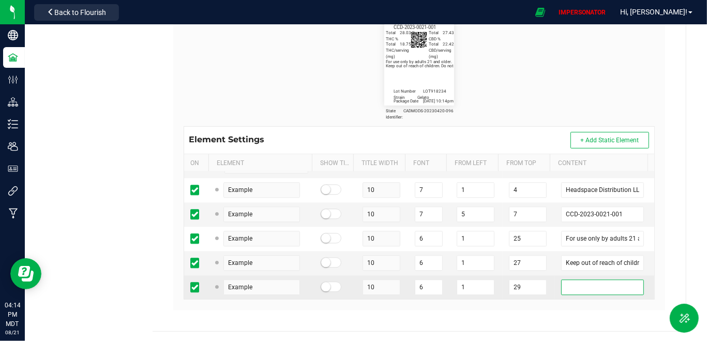
click at [567, 287] on input "text" at bounding box center [602, 288] width 83 height 16
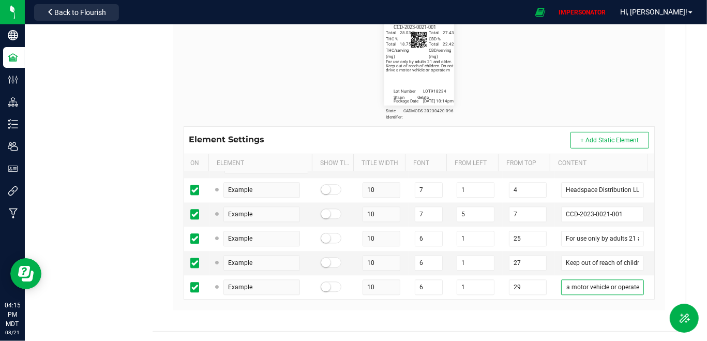
scroll to position [0, 16]
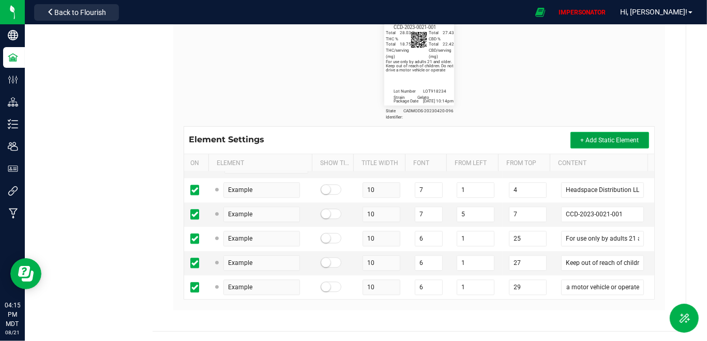
click at [591, 142] on span "+ Add Static Element" at bounding box center [610, 140] width 58 height 7
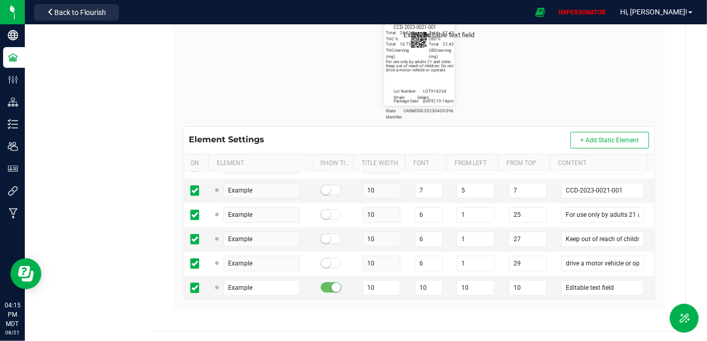
scroll to position [9593, 7]
click at [329, 284] on div at bounding box center [335, 288] width 29 height 10
click at [332, 283] on small at bounding box center [336, 287] width 9 height 9
click at [383, 277] on tr "Example 10 10 10 10 Editable text field" at bounding box center [419, 288] width 471 height 24
drag, startPoint x: 447, startPoint y: 282, endPoint x: 426, endPoint y: 282, distance: 21.2
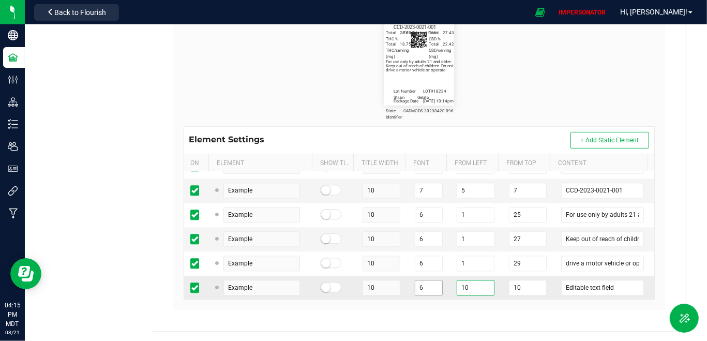
click at [426, 282] on tr "Example 10 6 10 10 Editable text field" at bounding box center [419, 288] width 471 height 24
drag, startPoint x: 522, startPoint y: 283, endPoint x: 446, endPoint y: 283, distance: 76.6
click at [446, 283] on tr "Example 10 6 1 10 Editable text field" at bounding box center [419, 288] width 471 height 24
drag, startPoint x: 609, startPoint y: 276, endPoint x: 492, endPoint y: 284, distance: 117.2
click at [492, 284] on tr "Example 10 6 1 21 Editable text field" at bounding box center [419, 288] width 471 height 24
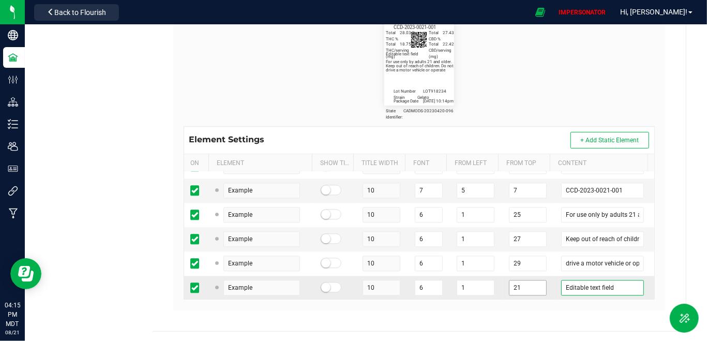
drag, startPoint x: 613, startPoint y: 281, endPoint x: 527, endPoint y: 280, distance: 86.4
click at [527, 280] on tr "Example 10 6 1 21 Editable text field" at bounding box center [419, 288] width 471 height 24
drag, startPoint x: 513, startPoint y: 282, endPoint x: 467, endPoint y: 279, distance: 46.7
click at [467, 279] on tr "Example 10 6 1 21 machinery while under the influence" at bounding box center [419, 288] width 471 height 24
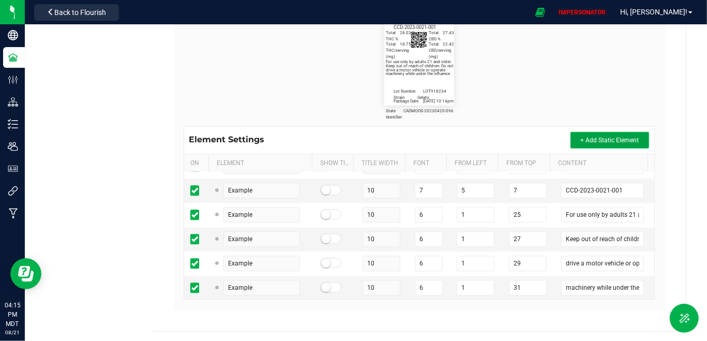
click at [613, 142] on span "+ Add Static Element" at bounding box center [610, 140] width 58 height 7
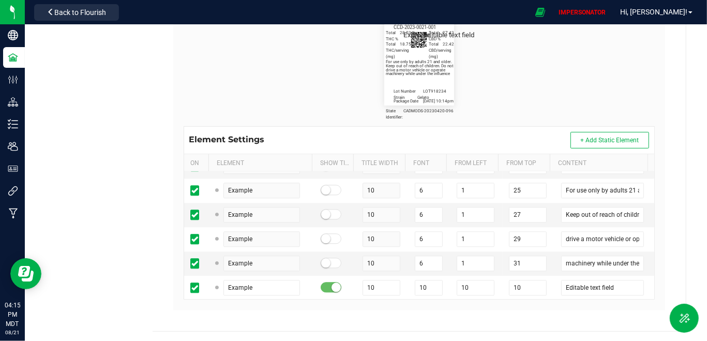
scroll to position [9617, 7]
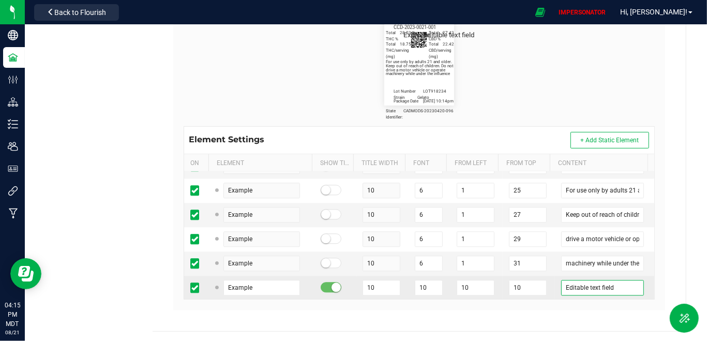
drag, startPoint x: 610, startPoint y: 278, endPoint x: 488, endPoint y: 278, distance: 121.6
click at [488, 278] on tr "Example 10 10 10 10 Editable text field" at bounding box center [419, 288] width 471 height 24
click at [332, 283] on small at bounding box center [336, 287] width 9 height 9
click at [373, 278] on tr "Example 10 10 10 10 Editable text field" at bounding box center [419, 288] width 471 height 24
drag, startPoint x: 453, startPoint y: 280, endPoint x: 416, endPoint y: 280, distance: 37.8
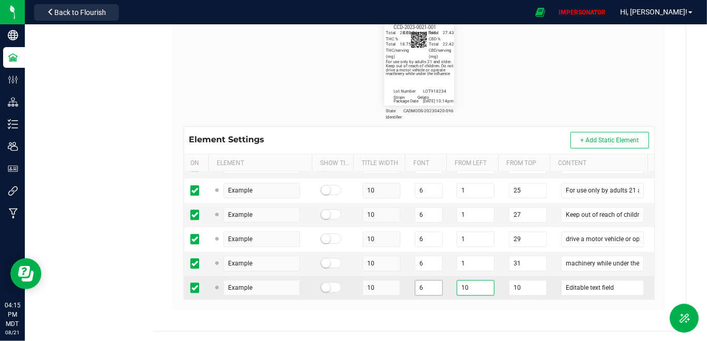
click at [416, 280] on tr "Example 10 6 10 10 Editable text field" at bounding box center [419, 288] width 471 height 24
drag, startPoint x: 514, startPoint y: 278, endPoint x: 462, endPoint y: 278, distance: 52.3
click at [462, 278] on tr "Example 10 6 1 10 Editable text field" at bounding box center [419, 288] width 471 height 24
drag, startPoint x: 605, startPoint y: 281, endPoint x: 496, endPoint y: 281, distance: 109.2
click at [496, 281] on tr "Example 10 6 1 33 Editable text field" at bounding box center [419, 288] width 471 height 24
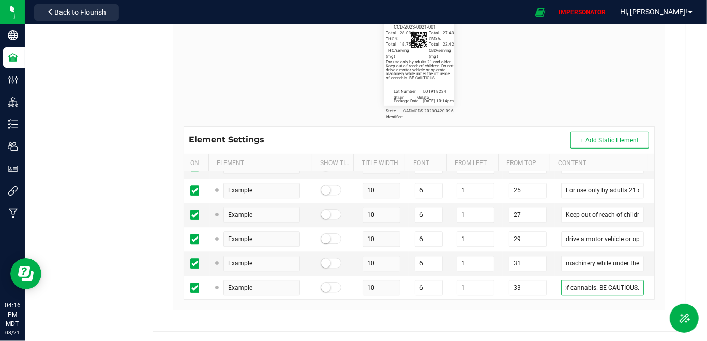
scroll to position [0, 0]
drag, startPoint x: 623, startPoint y: 298, endPoint x: 642, endPoint y: 297, distance: 19.2
click at [642, 297] on kendo-grid "Element Settings + Add Static Element On Element Show Title Title Width Font Fr…" at bounding box center [420, 212] width 472 height 173
drag, startPoint x: 625, startPoint y: 280, endPoint x: 658, endPoint y: 280, distance: 32.6
click at [658, 280] on div "Label Dimensions Width (in.): 1.41 Height (in.): 1.92 Barcode Package ID Lot Nu…" at bounding box center [419, 104] width 493 height 411
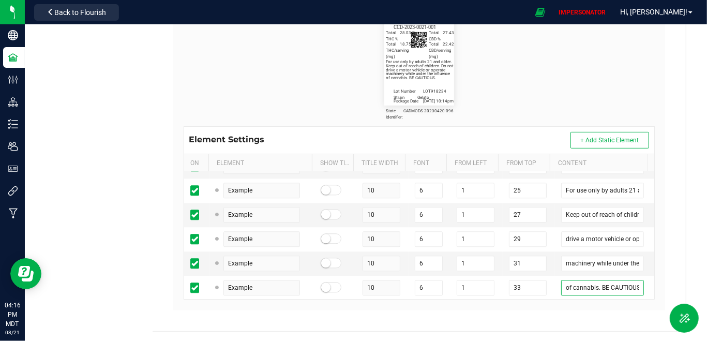
scroll to position [0, 5]
drag, startPoint x: 616, startPoint y: 278, endPoint x: 664, endPoint y: 281, distance: 48.7
click at [664, 281] on div "Headspace Alchemy Type Package Labels Template Edible Label Cancel Save Name Ed…" at bounding box center [420, 46] width 534 height 570
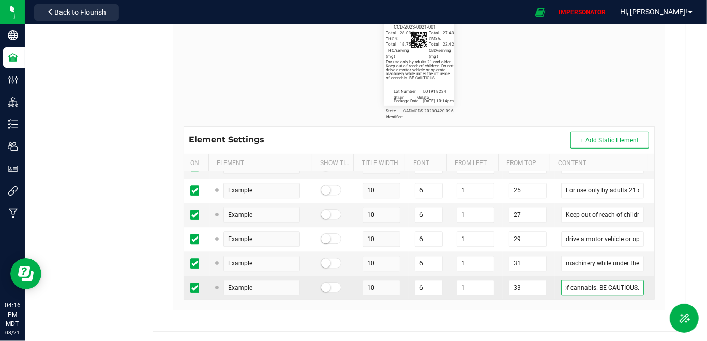
click at [627, 280] on input "of cannabis. BE CAUTIOUS." at bounding box center [602, 288] width 83 height 16
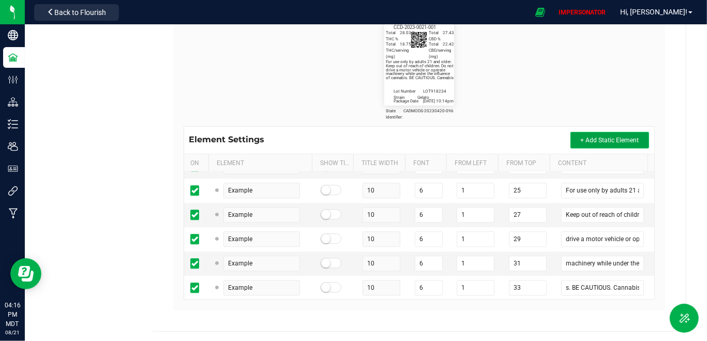
scroll to position [0, 0]
click at [619, 142] on span "+ Add Static Element" at bounding box center [610, 140] width 58 height 7
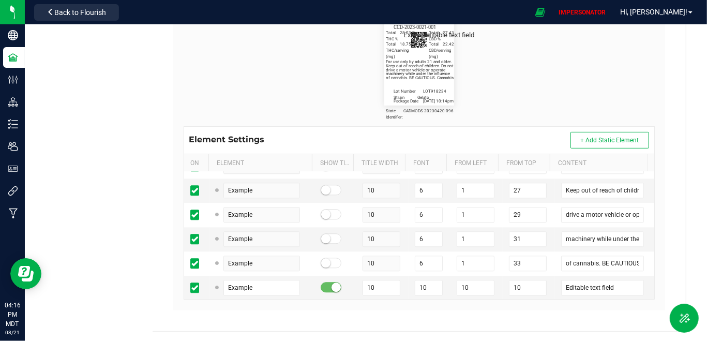
scroll to position [9642, 7]
drag, startPoint x: 601, startPoint y: 283, endPoint x: 501, endPoint y: 281, distance: 100.4
click at [501, 281] on tr "Example 10 10 10 10 Editable text field" at bounding box center [419, 288] width 471 height 24
drag, startPoint x: 511, startPoint y: 277, endPoint x: 468, endPoint y: 277, distance: 42.4
click at [468, 277] on tr "Example 10 10 10 10 edibles" at bounding box center [419, 288] width 471 height 24
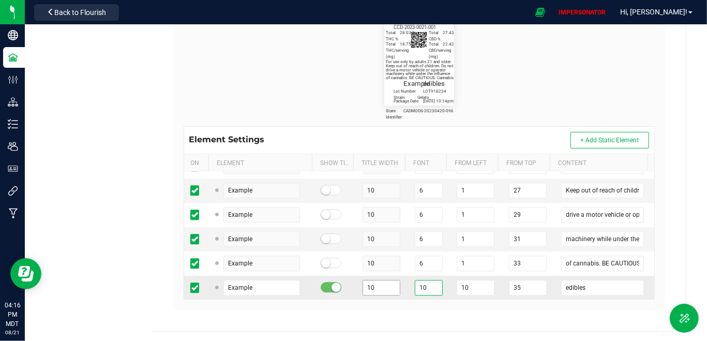
drag, startPoint x: 414, startPoint y: 277, endPoint x: 382, endPoint y: 277, distance: 32.1
click at [382, 277] on tr "Example 10 10 10 35 edibles" at bounding box center [419, 288] width 471 height 24
click at [332, 283] on small at bounding box center [336, 287] width 9 height 9
click at [589, 281] on input "edibles" at bounding box center [602, 288] width 83 height 16
drag, startPoint x: 433, startPoint y: 279, endPoint x: 422, endPoint y: 279, distance: 10.9
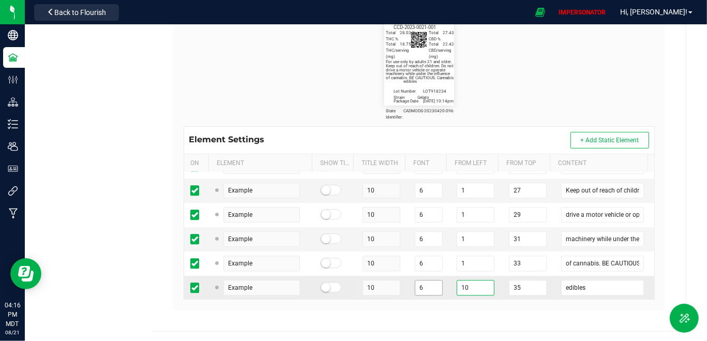
click at [422, 279] on tr "Example 10 6 10 35 edibles" at bounding box center [419, 288] width 471 height 24
click at [585, 284] on input "edibles" at bounding box center [602, 288] width 83 height 16
drag, startPoint x: 620, startPoint y: 280, endPoint x: 643, endPoint y: 281, distance: 23.3
click at [643, 280] on div "Package ID State Identifier: 9 6 1 50 CADMODS-20230420-096 Item/Variation Name …" at bounding box center [419, 235] width 471 height 127
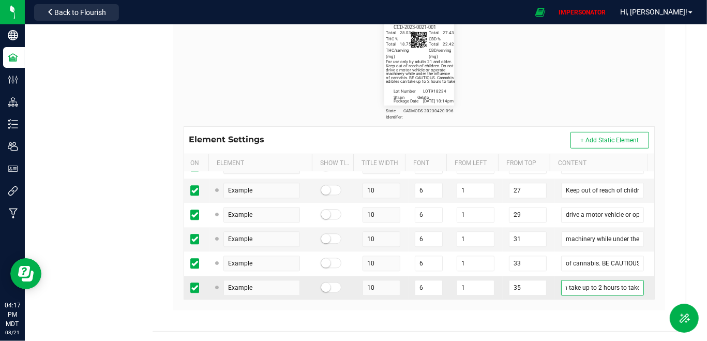
click at [611, 280] on input "edibles can take up to 2 hours to take" at bounding box center [602, 288] width 83 height 16
drag, startPoint x: 607, startPoint y: 281, endPoint x: 640, endPoint y: 280, distance: 32.6
click at [640, 280] on td "edibles can take up to 2 hours to take" at bounding box center [604, 288] width 99 height 24
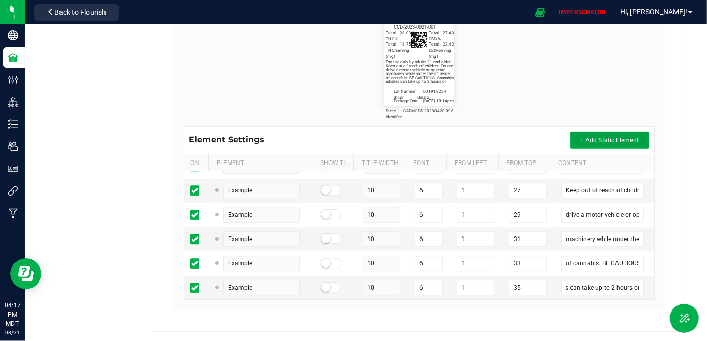
scroll to position [0, 0]
click at [621, 139] on span "+ Add Static Element" at bounding box center [610, 140] width 58 height 7
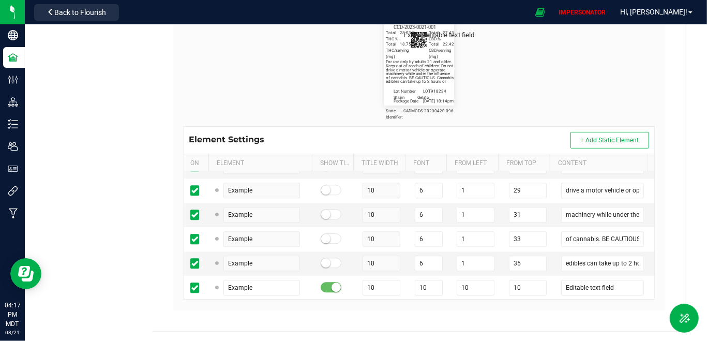
scroll to position [9666, 7]
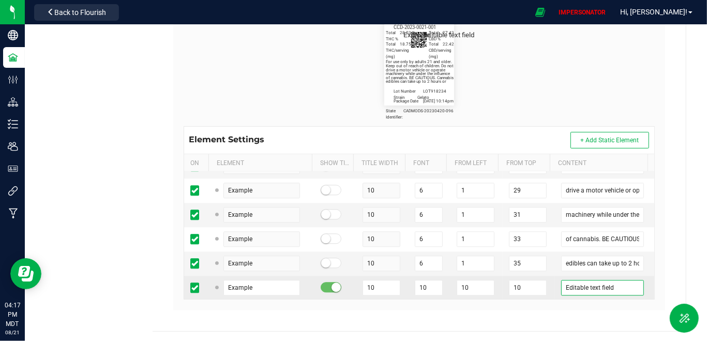
drag, startPoint x: 602, startPoint y: 276, endPoint x: 491, endPoint y: 287, distance: 111.2
click at [491, 287] on tr "Example 10 10 10 10 Editable text field" at bounding box center [419, 288] width 471 height 24
click at [321, 282] on span at bounding box center [331, 287] width 21 height 10
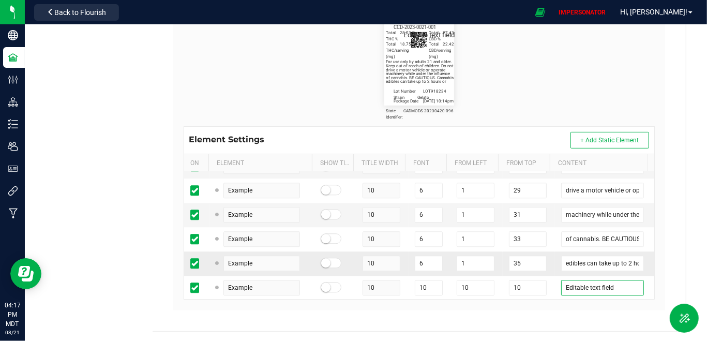
drag, startPoint x: 605, startPoint y: 280, endPoint x: 432, endPoint y: 261, distance: 173.9
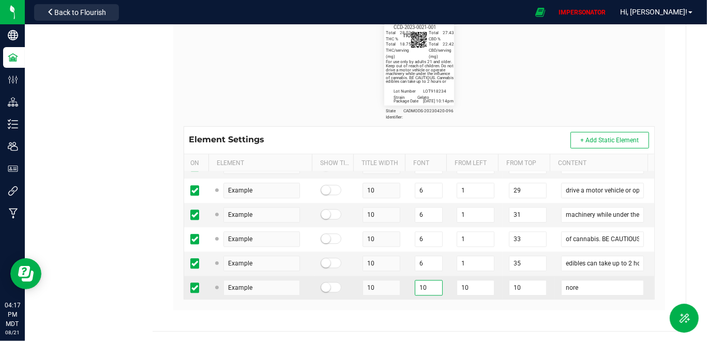
click at [386, 283] on tr "Example 10 10 10 10 nore" at bounding box center [419, 288] width 471 height 24
drag, startPoint x: 468, startPoint y: 277, endPoint x: 401, endPoint y: 275, distance: 67.3
click at [401, 276] on tr "Example 10 6 10 10 nore" at bounding box center [419, 288] width 471 height 24
drag, startPoint x: 509, startPoint y: 280, endPoint x: 464, endPoint y: 280, distance: 45.5
click at [464, 280] on tr "Example 10 6 1 10 nore" at bounding box center [419, 288] width 471 height 24
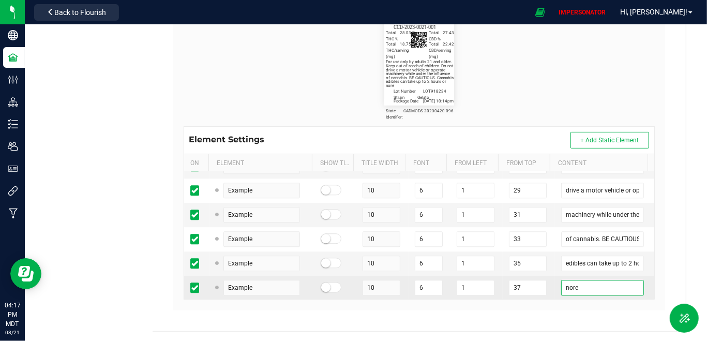
click at [561, 280] on input "nore" at bounding box center [602, 288] width 83 height 16
click at [573, 276] on td "more" at bounding box center [604, 288] width 99 height 24
click at [572, 280] on input "more" at bounding box center [602, 288] width 83 height 16
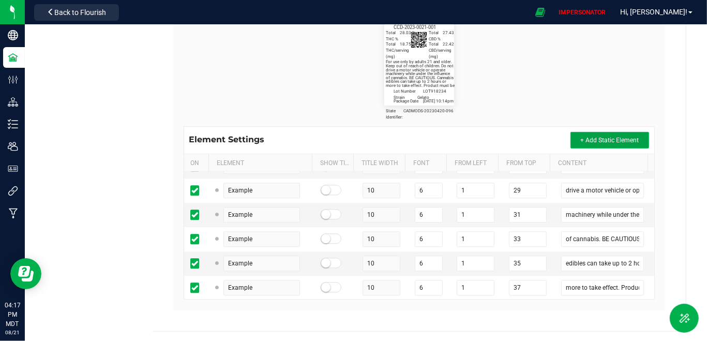
click at [609, 142] on span "+ Add Static Element" at bounding box center [610, 140] width 58 height 7
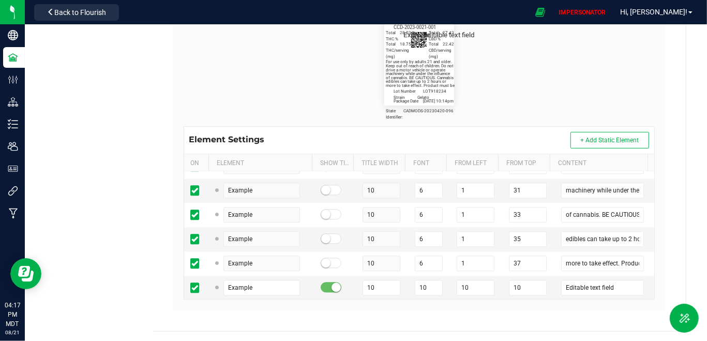
scroll to position [9690, 7]
drag, startPoint x: 564, startPoint y: 282, endPoint x: 523, endPoint y: 282, distance: 40.9
click at [523, 282] on tr "Example 10 10 10 10 Editable text field" at bounding box center [419, 288] width 471 height 24
click at [332, 283] on small at bounding box center [336, 287] width 9 height 9
click at [376, 279] on tr "Example 10 10 10 10 refrigerated." at bounding box center [419, 288] width 471 height 24
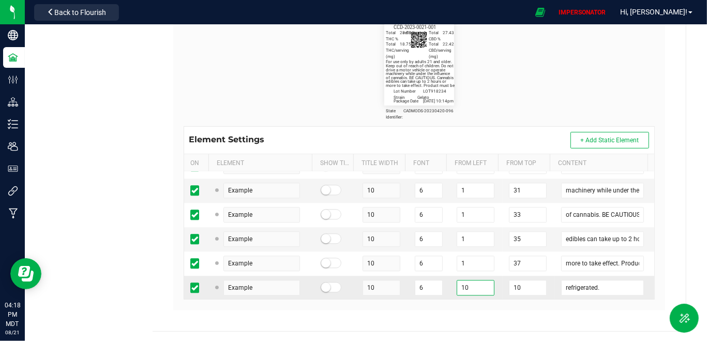
drag, startPoint x: 446, startPoint y: 281, endPoint x: 433, endPoint y: 281, distance: 12.9
click at [433, 281] on tr "Example 10 6 10 10 refrigerated." at bounding box center [419, 288] width 471 height 24
drag, startPoint x: 521, startPoint y: 280, endPoint x: 478, endPoint y: 280, distance: 42.9
click at [478, 280] on tr "Example 10 6 1 10 refrigerated." at bounding box center [419, 288] width 471 height 24
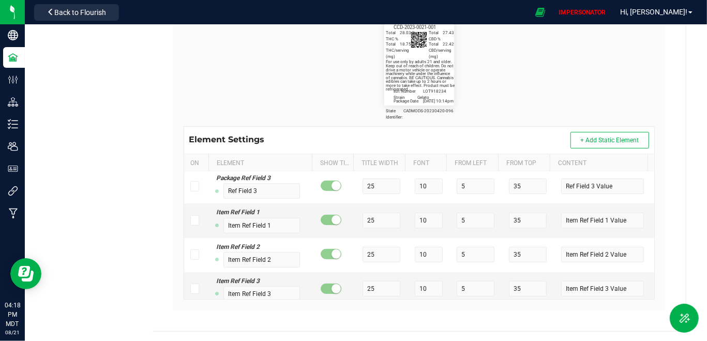
scroll to position [109, 7]
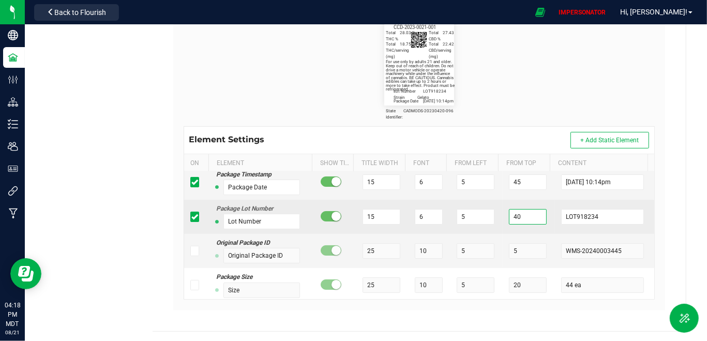
drag, startPoint x: 517, startPoint y: 214, endPoint x: 492, endPoint y: 214, distance: 24.8
click at [503, 214] on td "40" at bounding box center [529, 217] width 52 height 34
click at [535, 229] on td "42" at bounding box center [529, 217] width 52 height 34
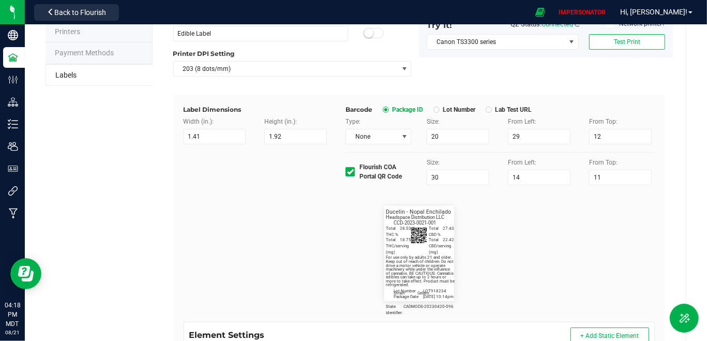
scroll to position [0, 0]
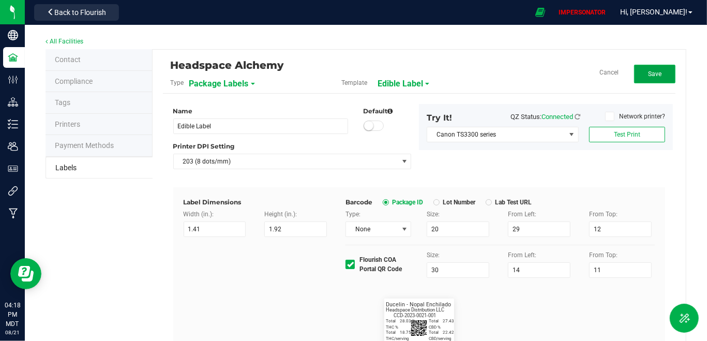
click at [640, 65] on button "Save" at bounding box center [654, 74] width 41 height 19
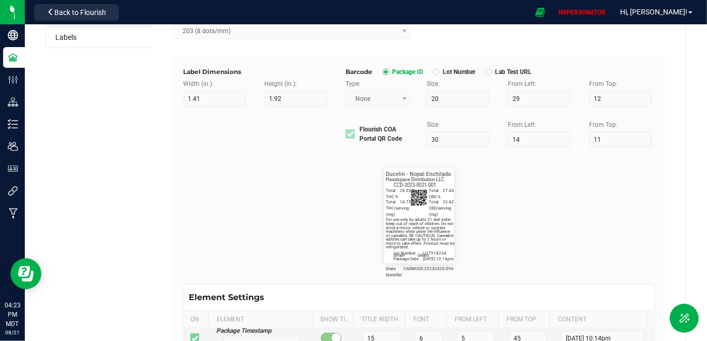
scroll to position [78, 0]
